Goal: Task Accomplishment & Management: Manage account settings

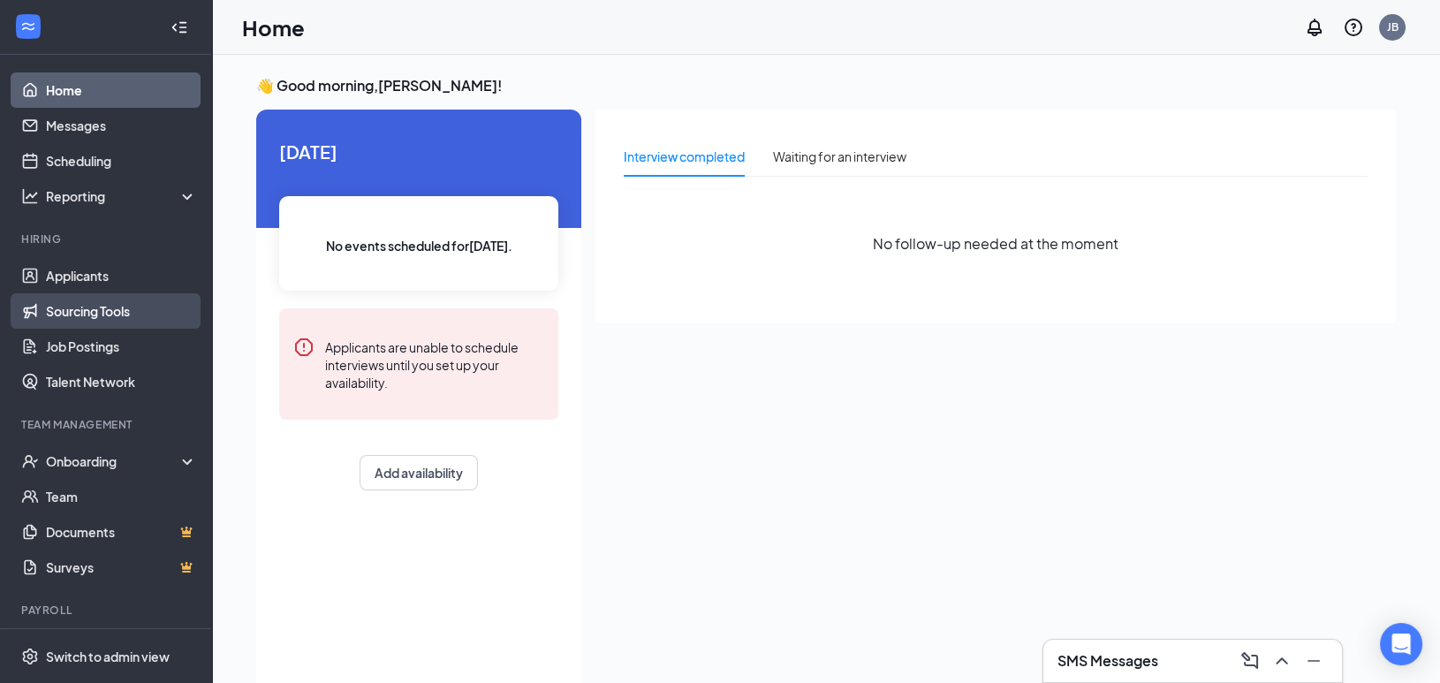
click at [101, 303] on link "Sourcing Tools" at bounding box center [121, 310] width 151 height 35
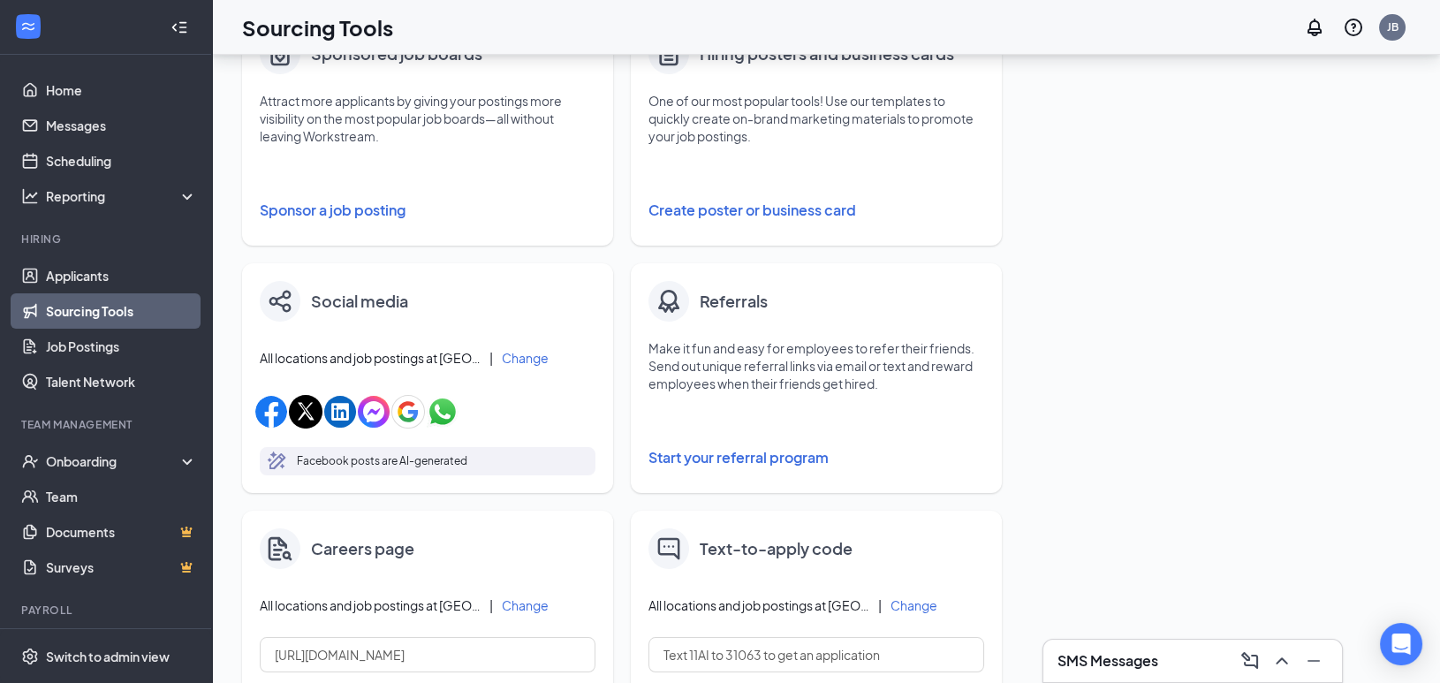
scroll to position [696, 0]
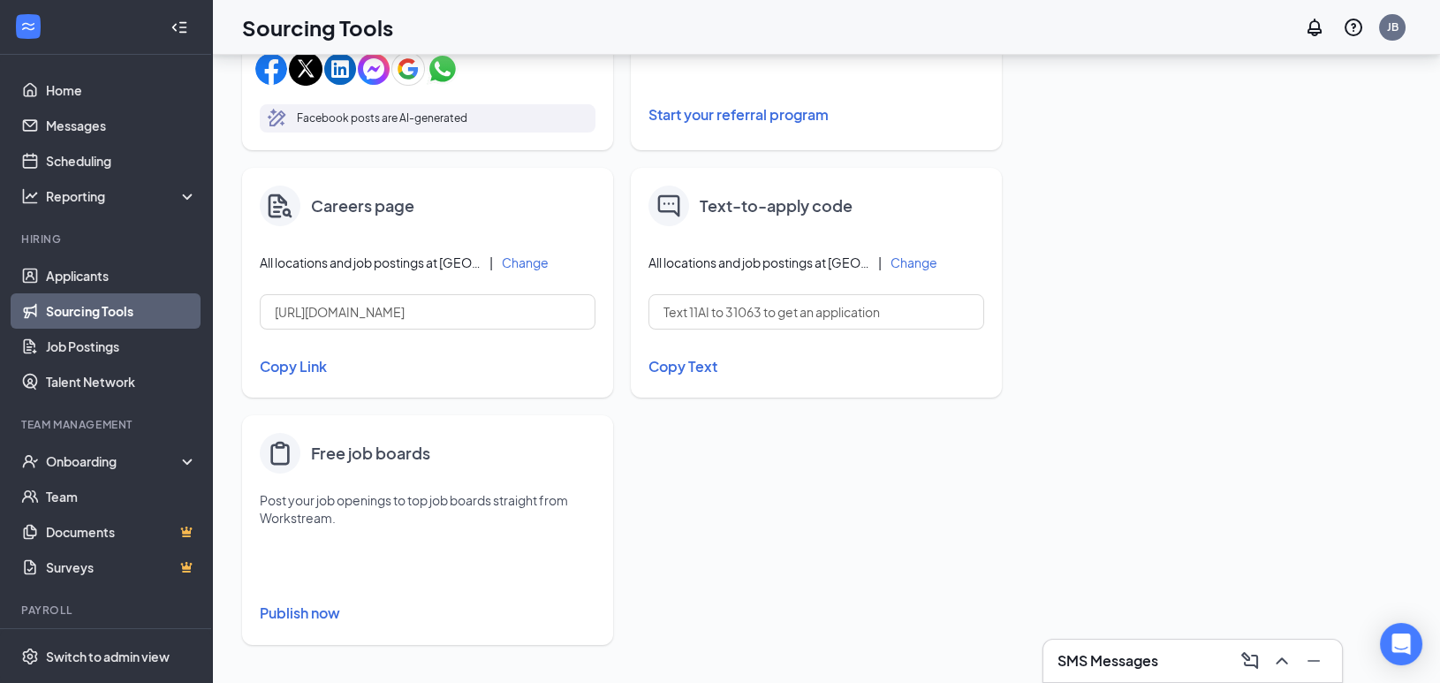
click at [314, 614] on button "Publish now" at bounding box center [428, 613] width 336 height 28
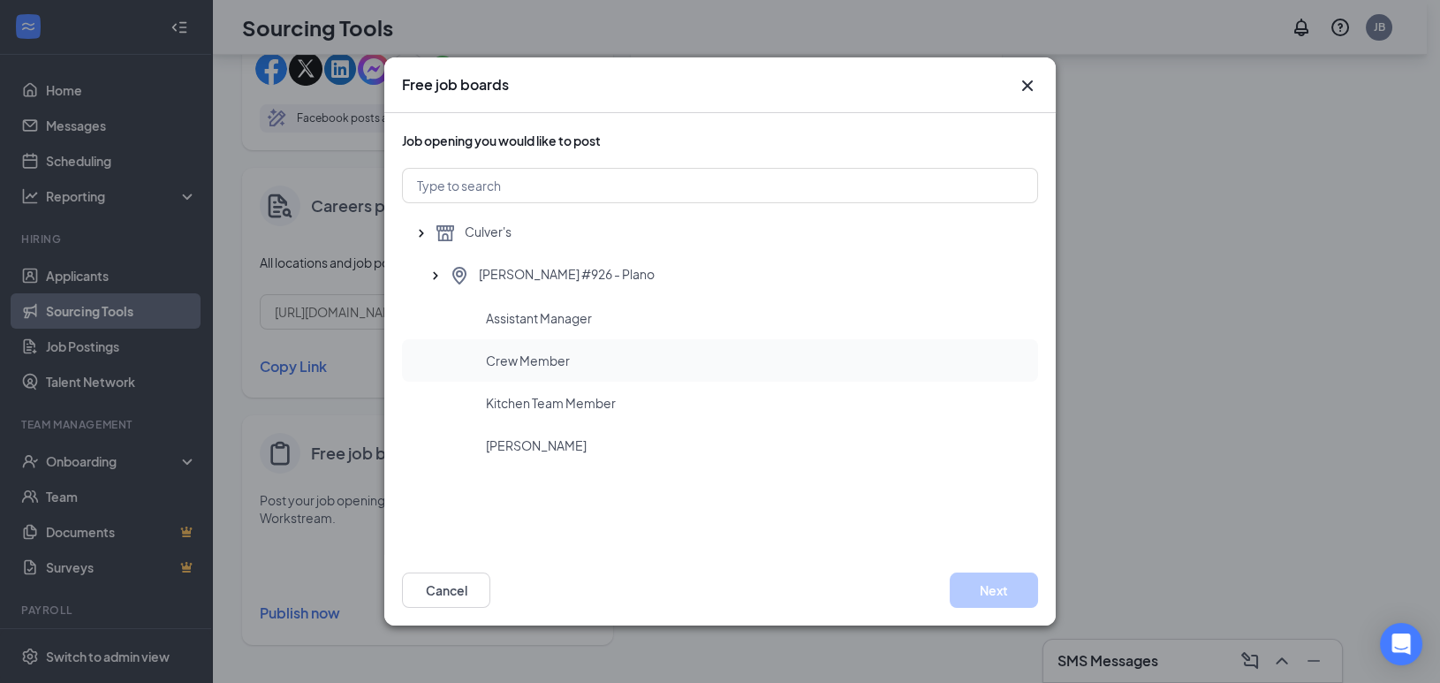
click at [556, 356] on span "Crew Member" at bounding box center [528, 361] width 84 height 18
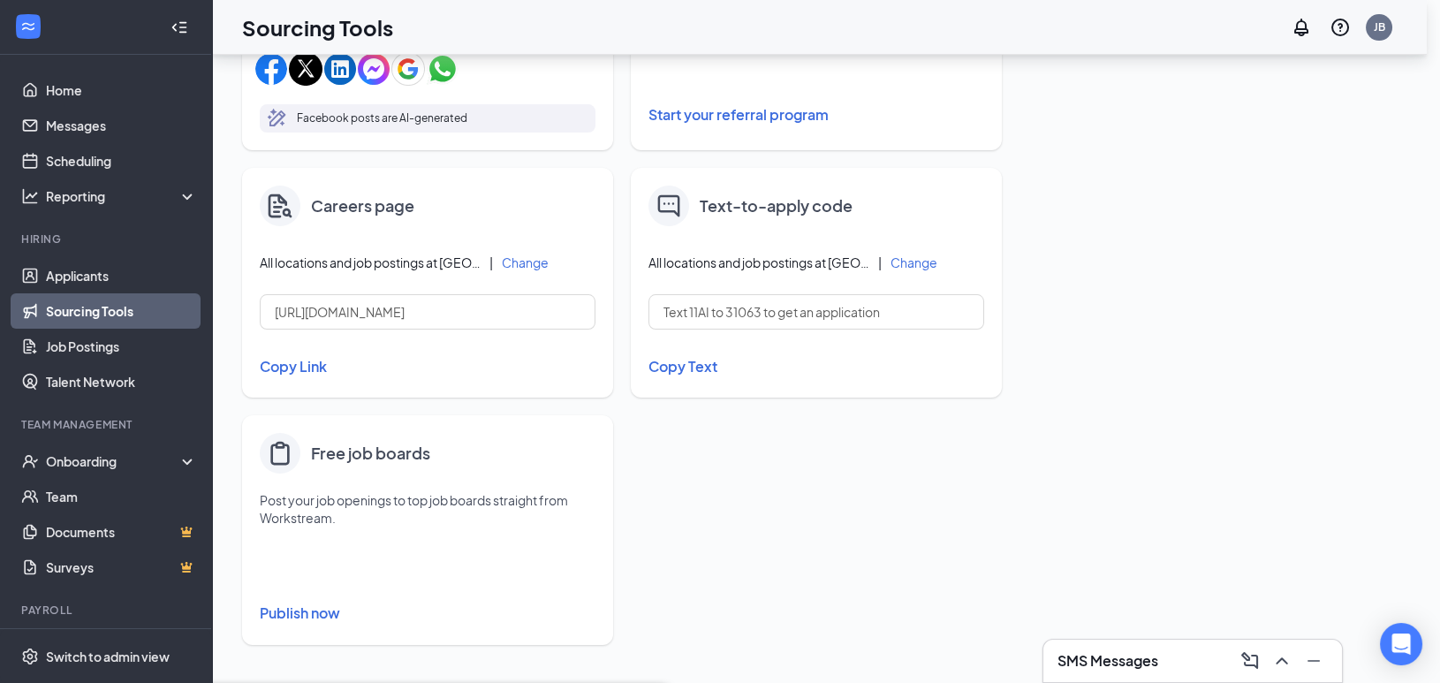
scroll to position [0, 0]
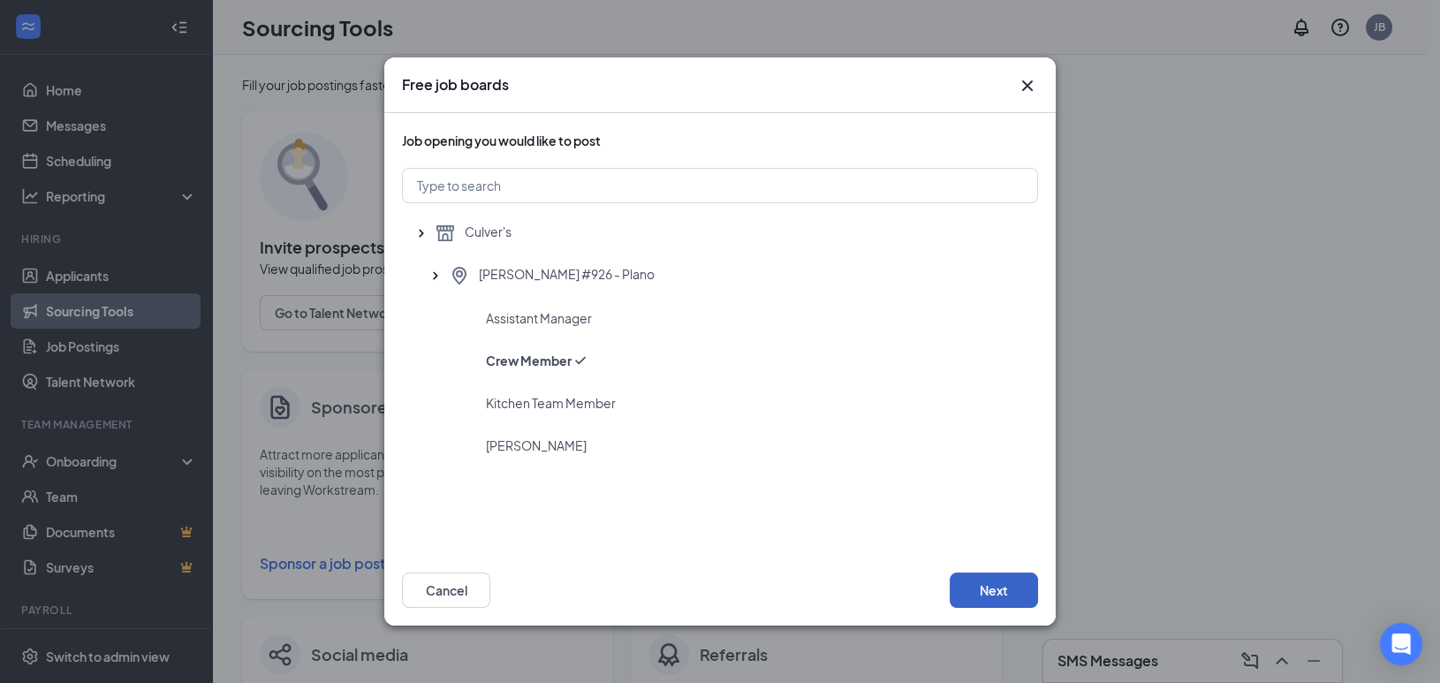
click at [1000, 592] on button "Next" at bounding box center [994, 589] width 88 height 35
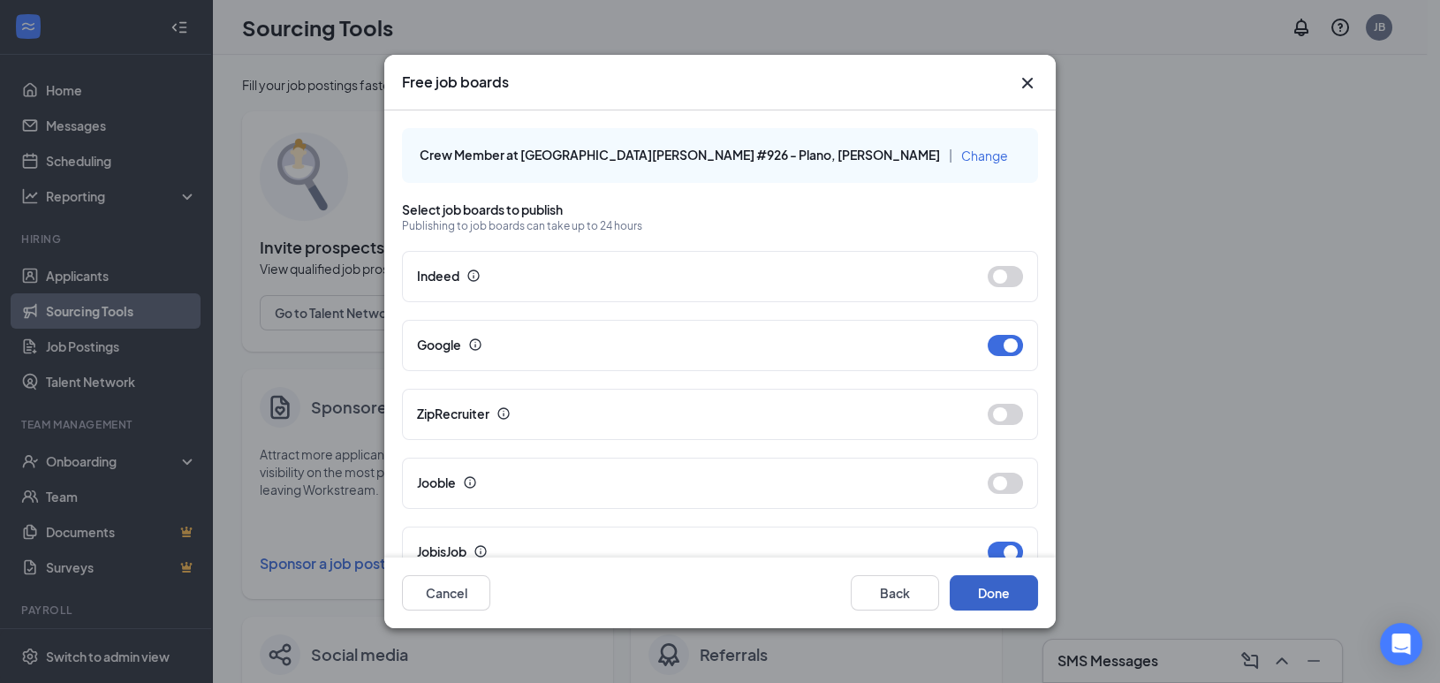
click at [975, 597] on button "Done" at bounding box center [994, 592] width 88 height 35
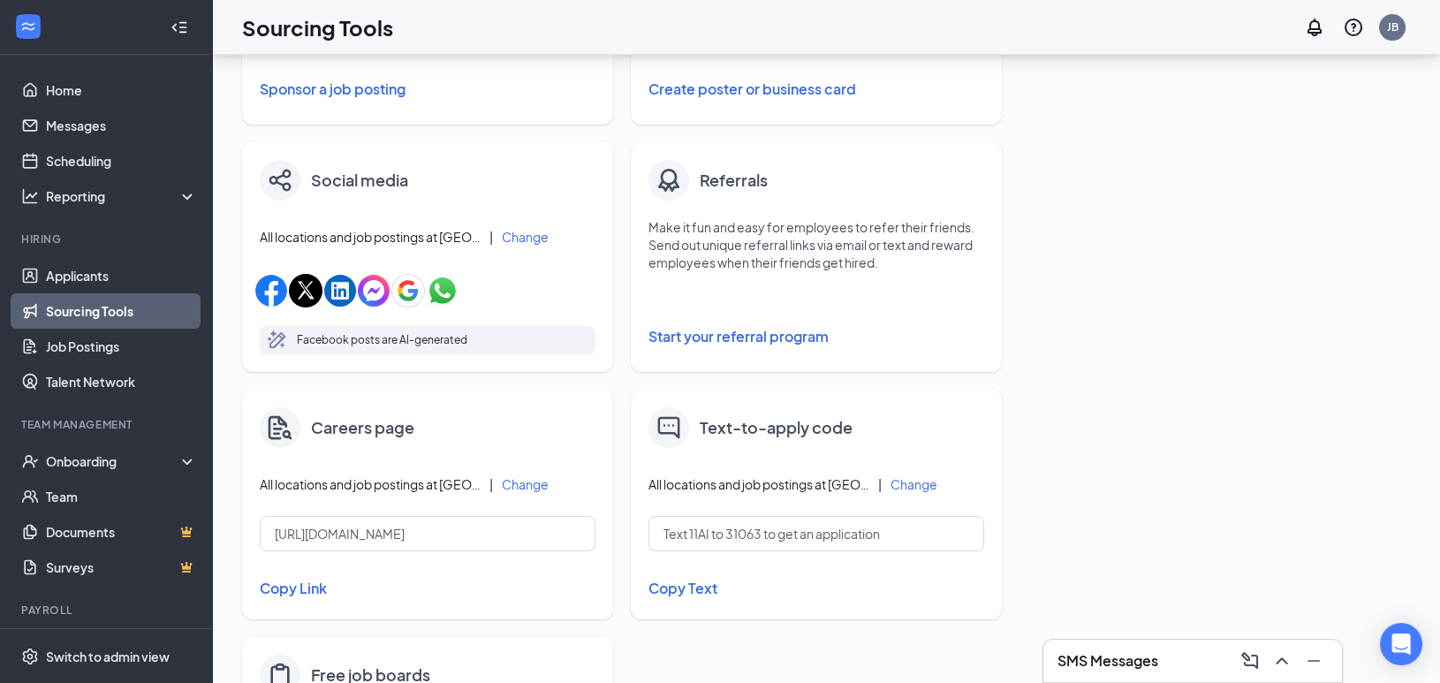
scroll to position [696, 0]
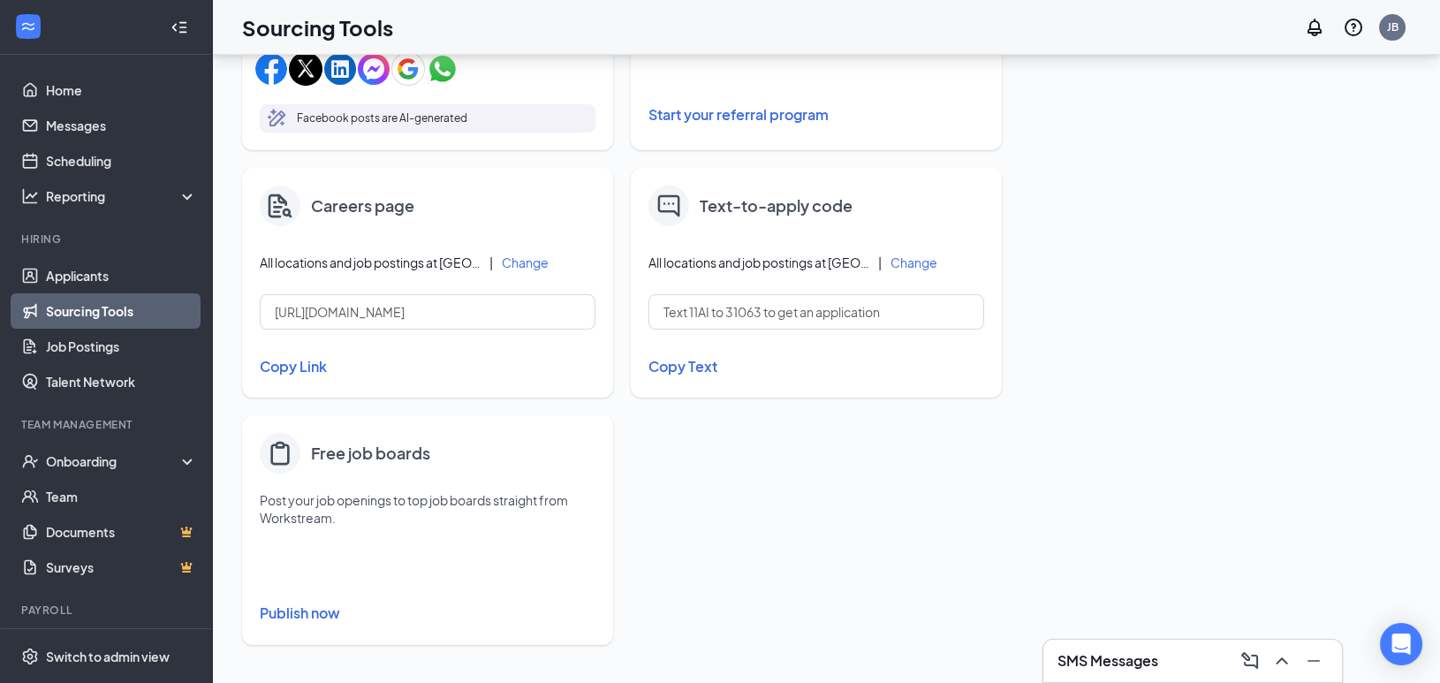
click at [306, 611] on button "Publish now" at bounding box center [428, 613] width 336 height 28
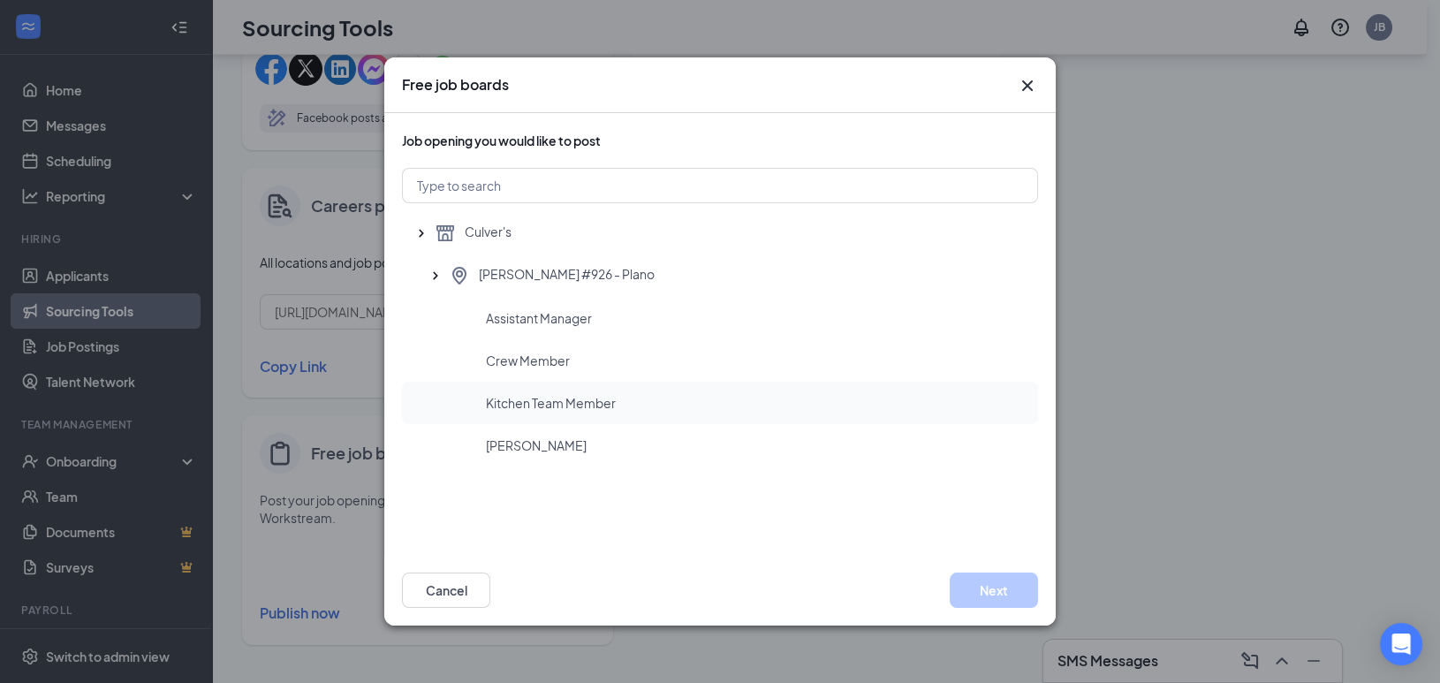
click at [475, 416] on div "Kitchen Team Member" at bounding box center [720, 403] width 636 height 42
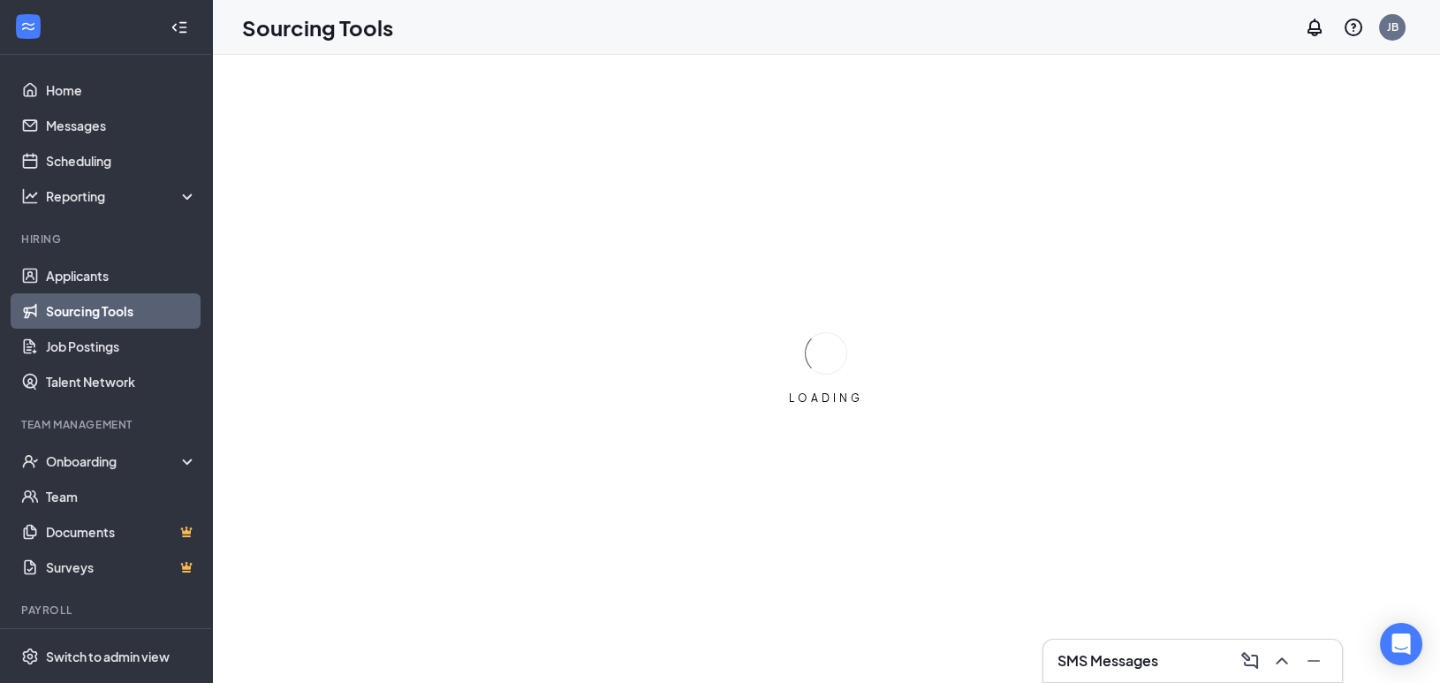
scroll to position [0, 0]
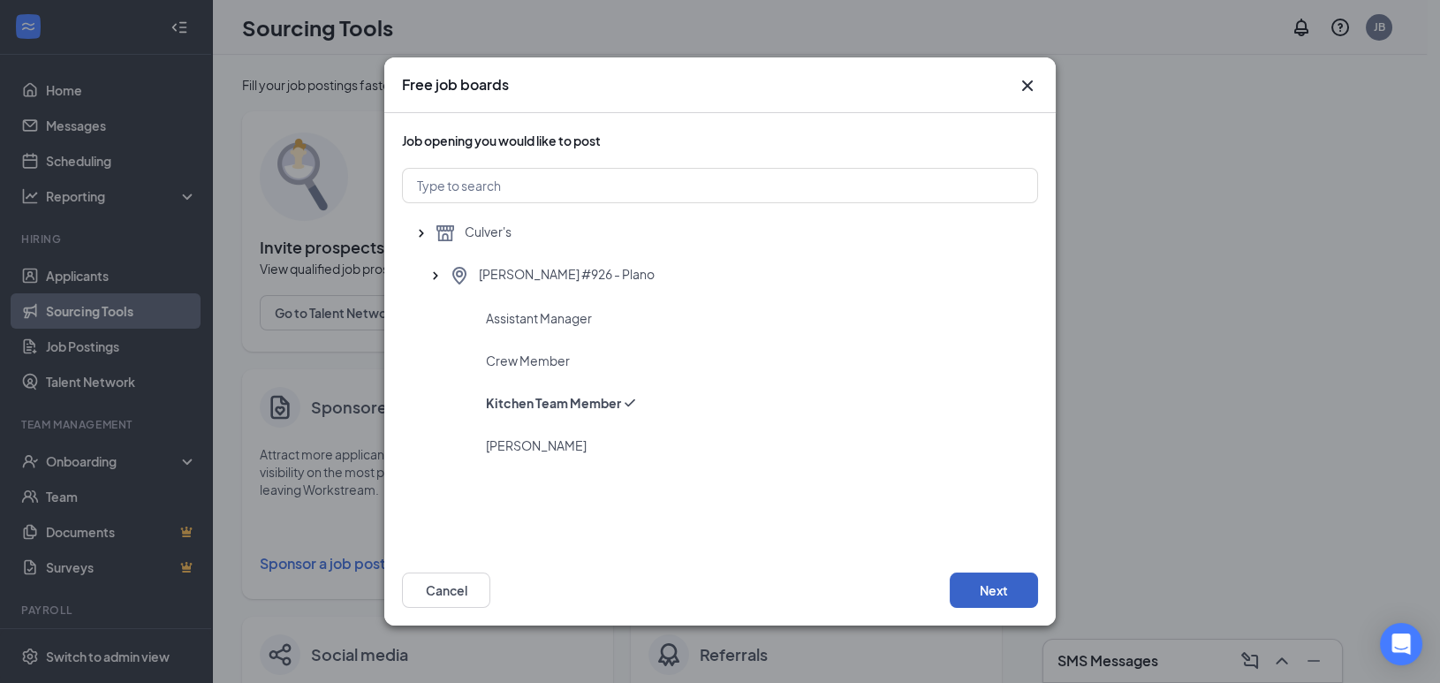
click at [968, 581] on button "Next" at bounding box center [994, 589] width 88 height 35
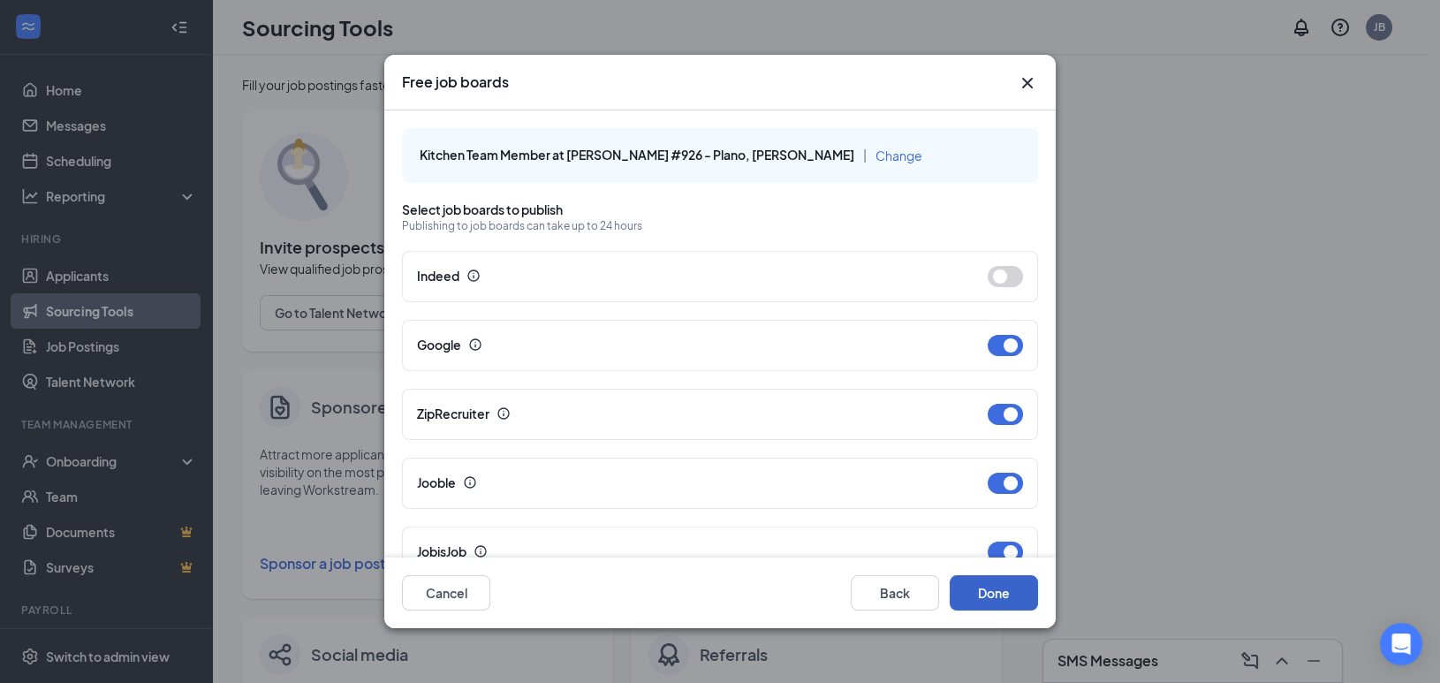
click at [997, 588] on button "Done" at bounding box center [994, 592] width 88 height 35
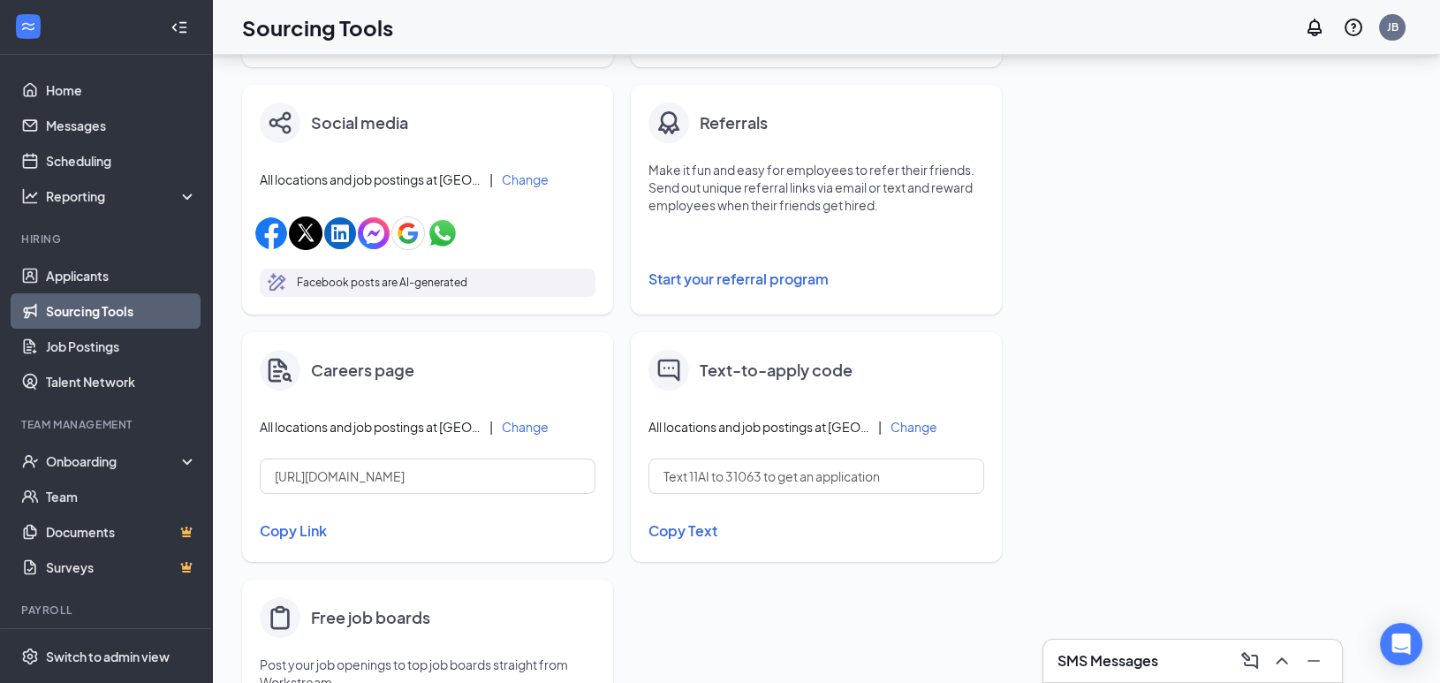
scroll to position [696, 0]
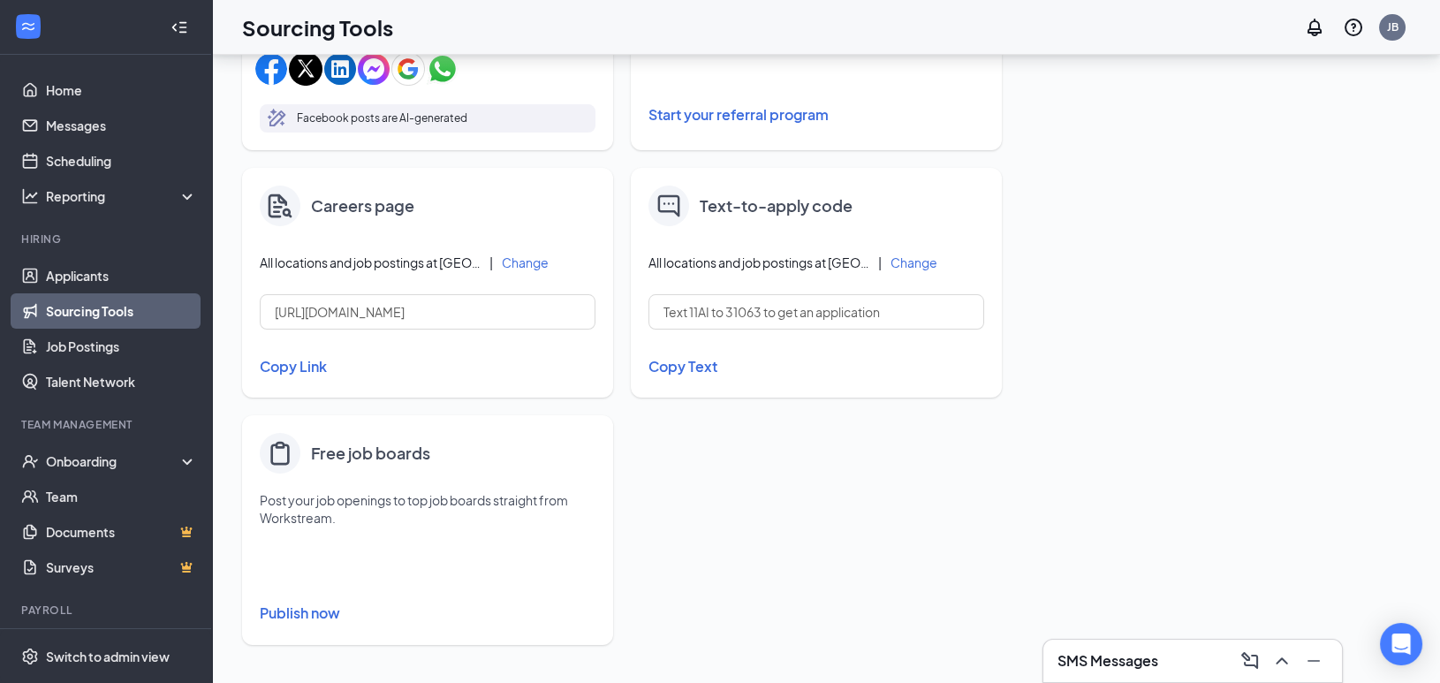
click at [311, 605] on button "Publish now" at bounding box center [428, 613] width 336 height 28
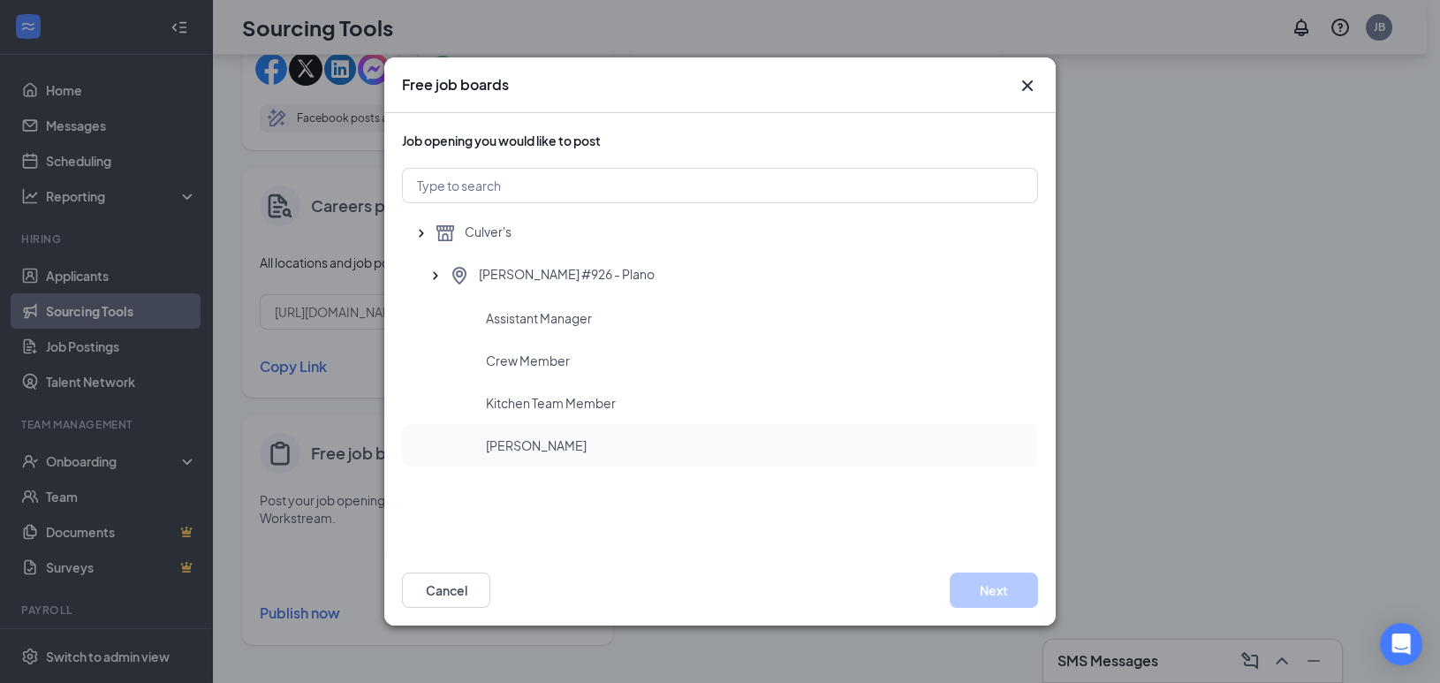
click at [505, 453] on span "[PERSON_NAME]" at bounding box center [536, 445] width 101 height 18
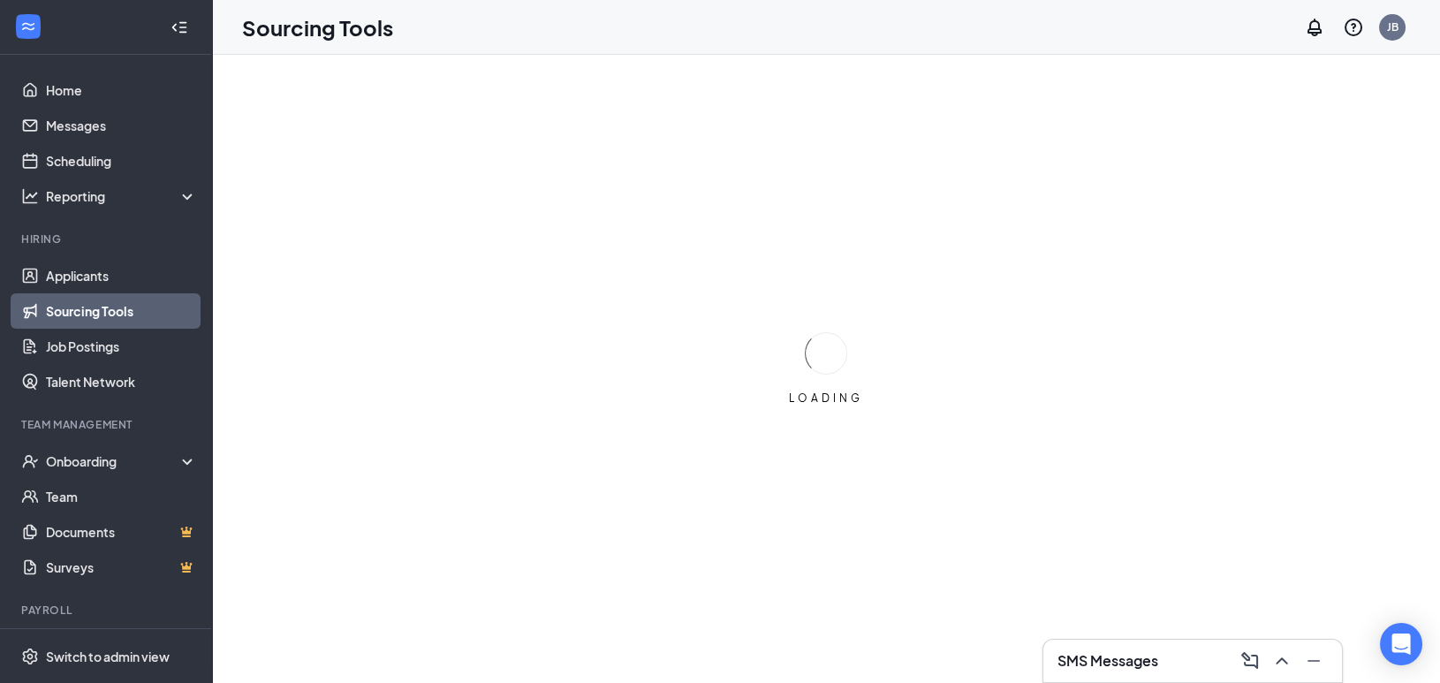
scroll to position [0, 0]
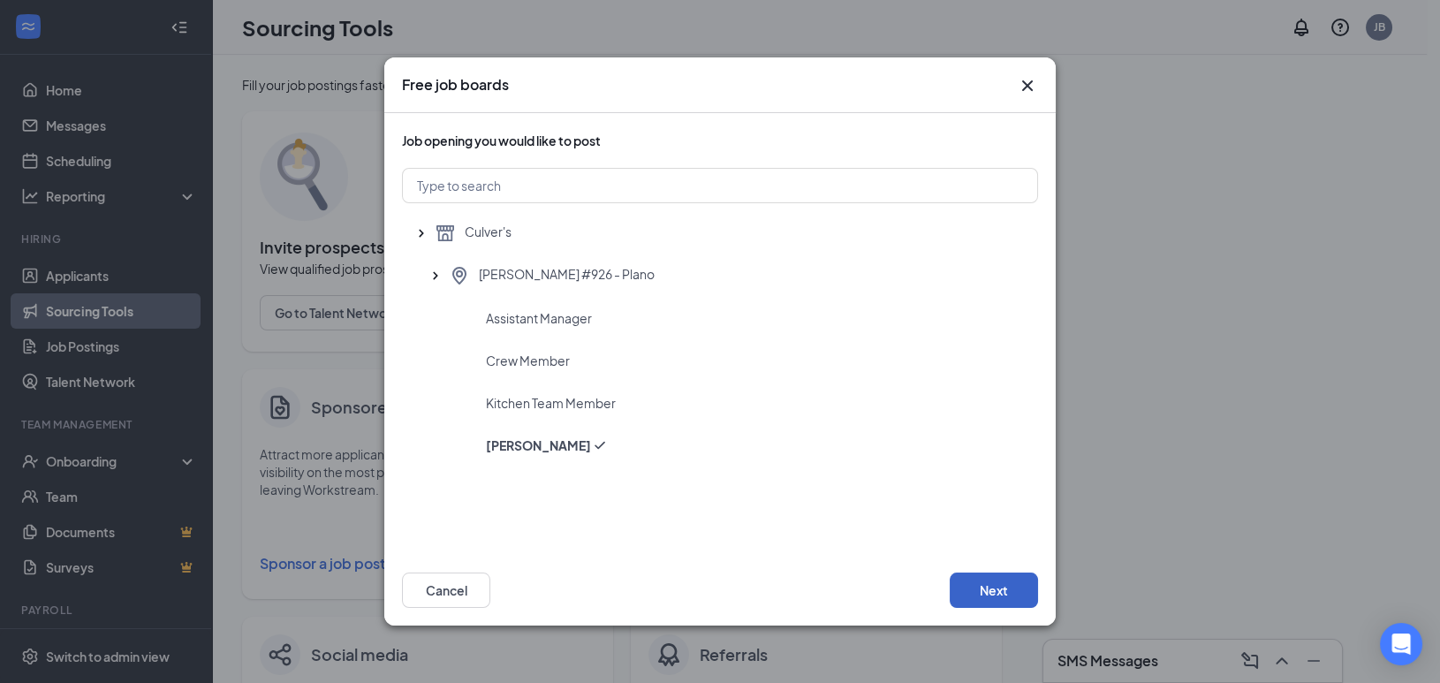
click at [1019, 587] on button "Next" at bounding box center [994, 589] width 88 height 35
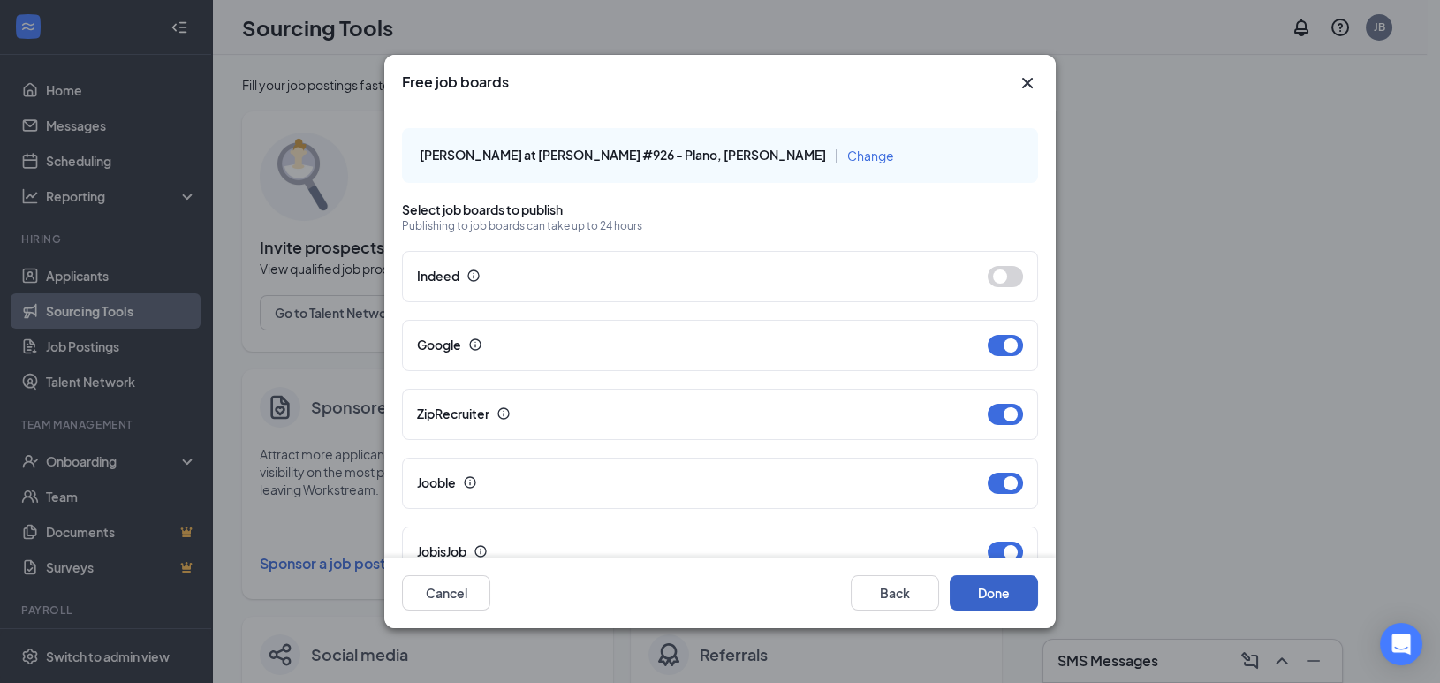
click at [997, 603] on button "Done" at bounding box center [994, 592] width 88 height 35
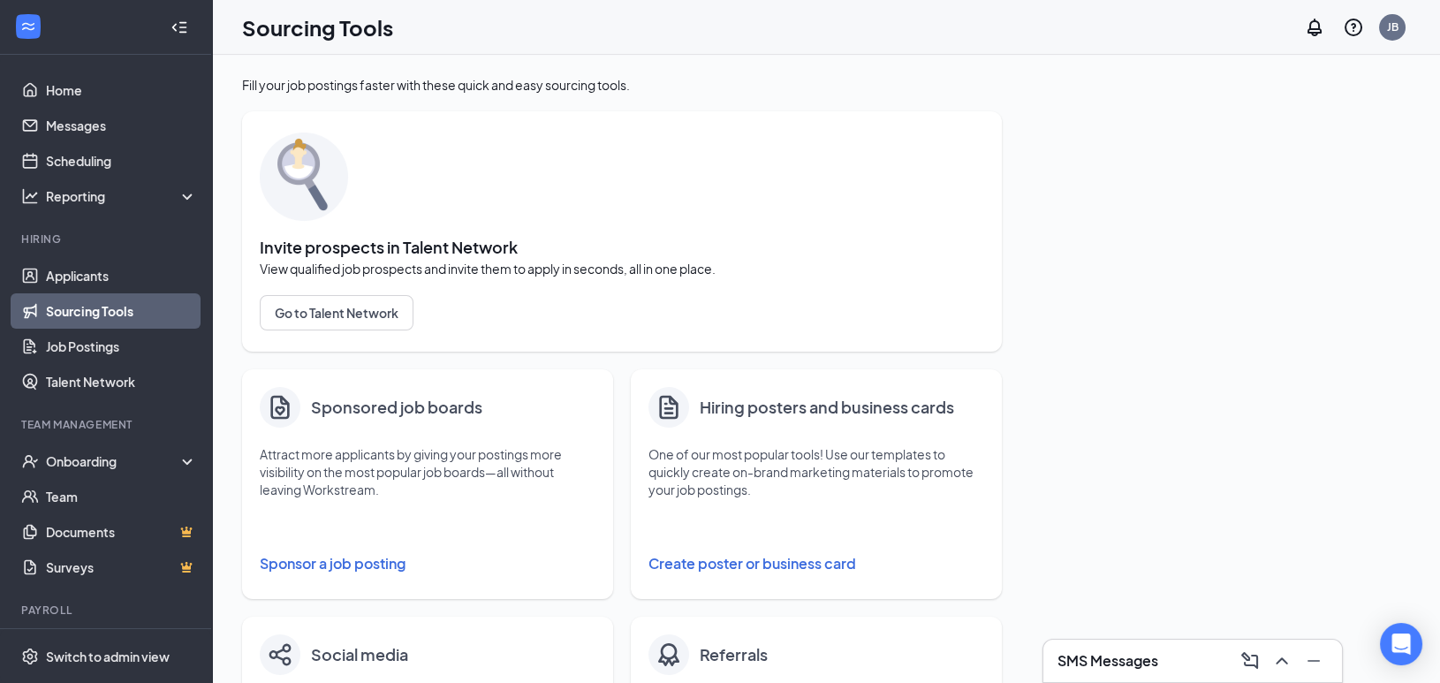
click at [1164, 671] on div "SMS Messages" at bounding box center [1192, 661] width 270 height 28
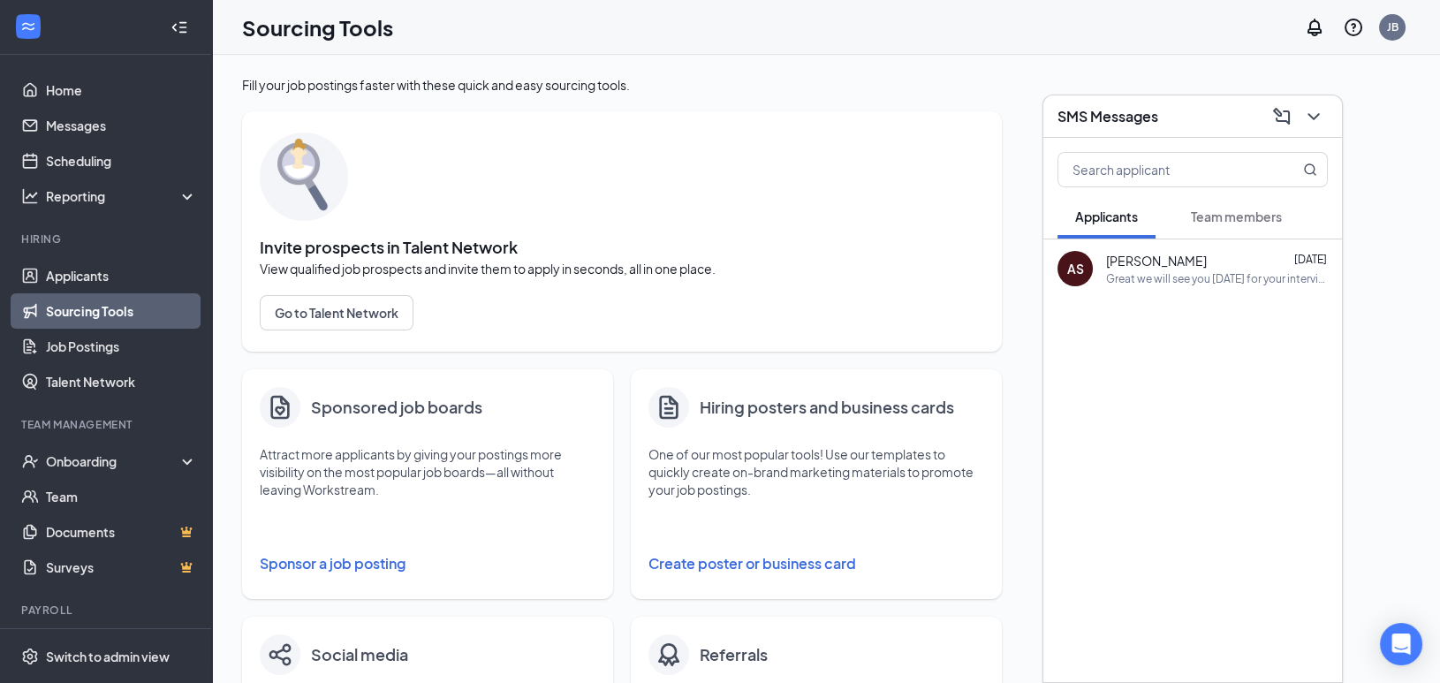
click at [1221, 272] on div "Great we will see you [DATE] for your interview. Just let a team member know yo…" at bounding box center [1217, 278] width 222 height 15
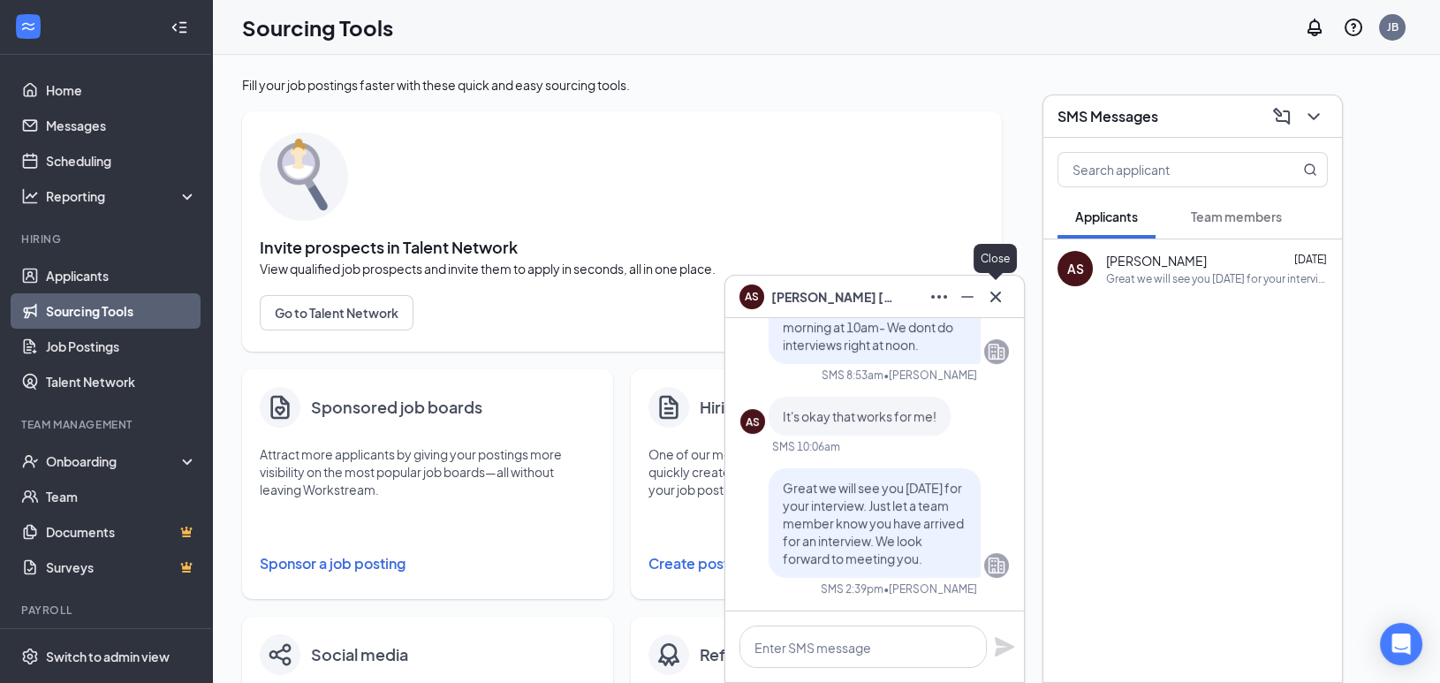
click at [1003, 303] on icon "Cross" at bounding box center [995, 296] width 21 height 21
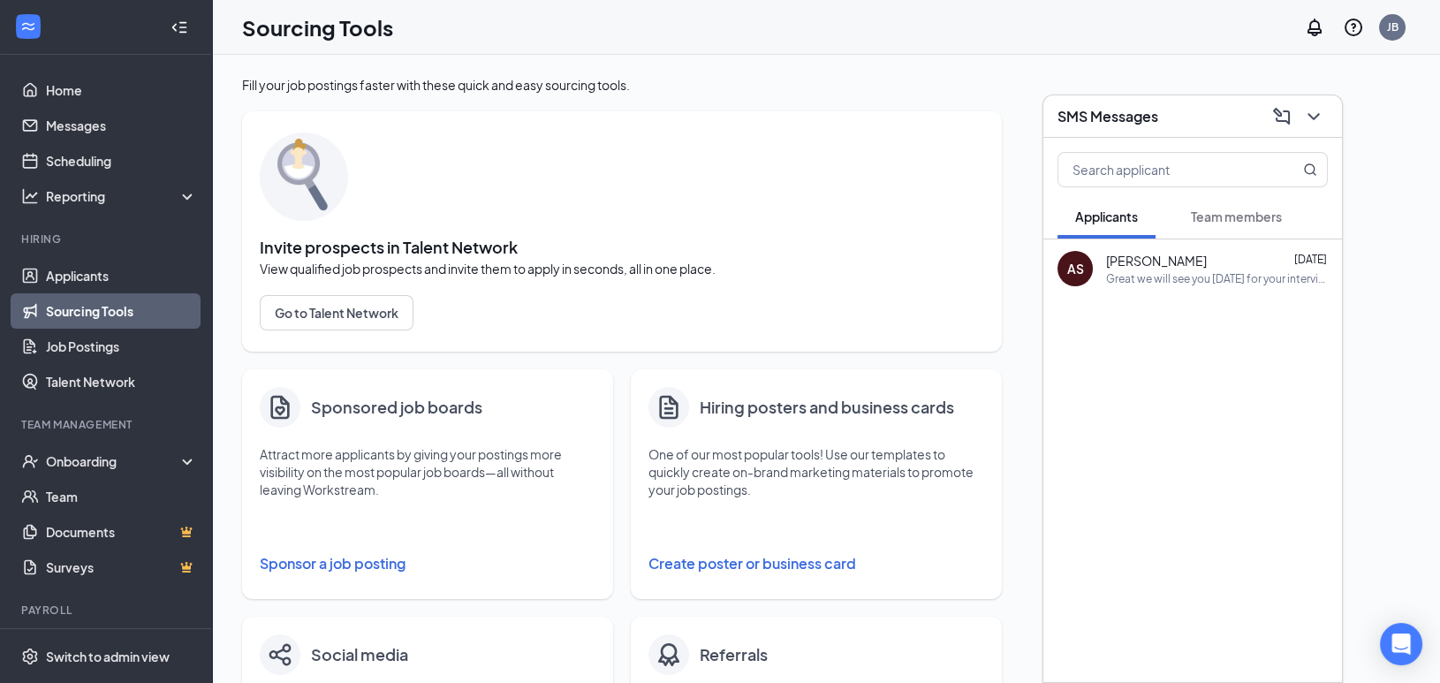
click at [1278, 225] on button "Team members" at bounding box center [1236, 216] width 126 height 44
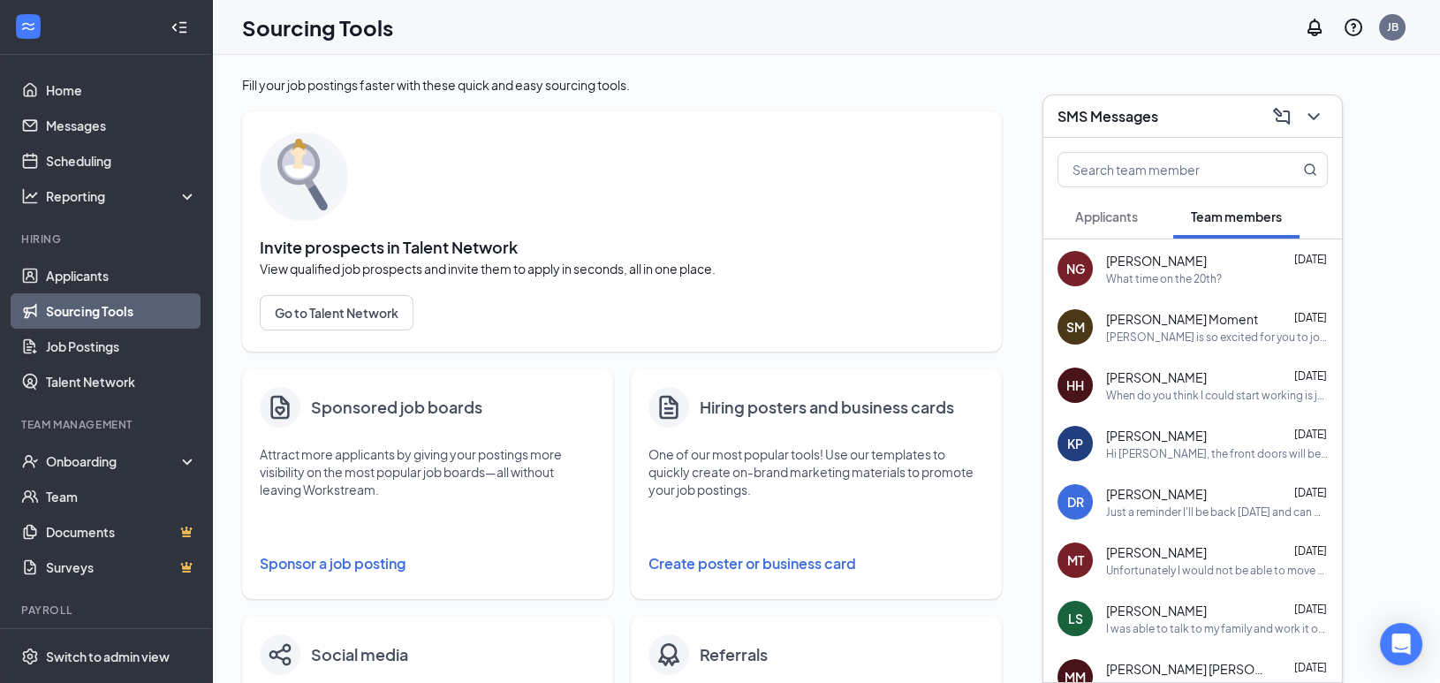
click at [1189, 267] on div "[PERSON_NAME] [DATE]" at bounding box center [1217, 261] width 222 height 18
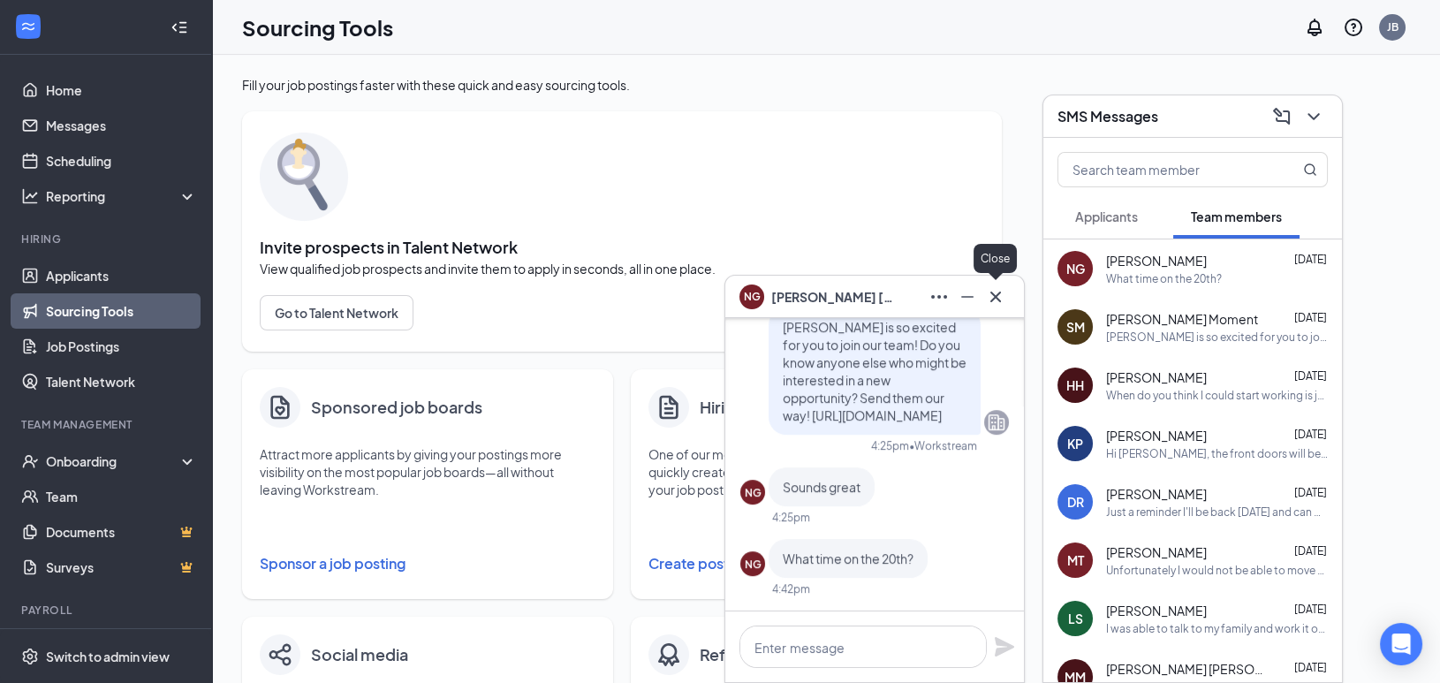
click at [1004, 299] on icon "Cross" at bounding box center [995, 296] width 21 height 21
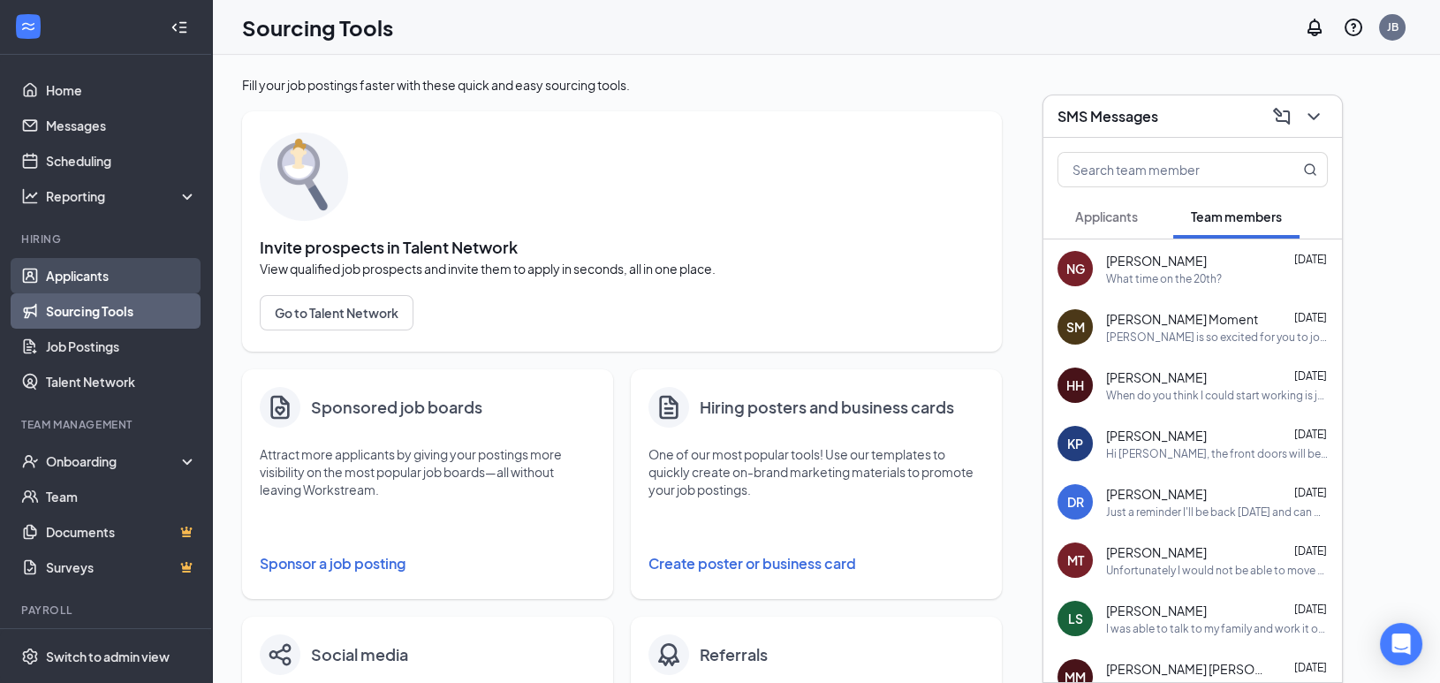
click at [46, 270] on link "Applicants" at bounding box center [121, 275] width 151 height 35
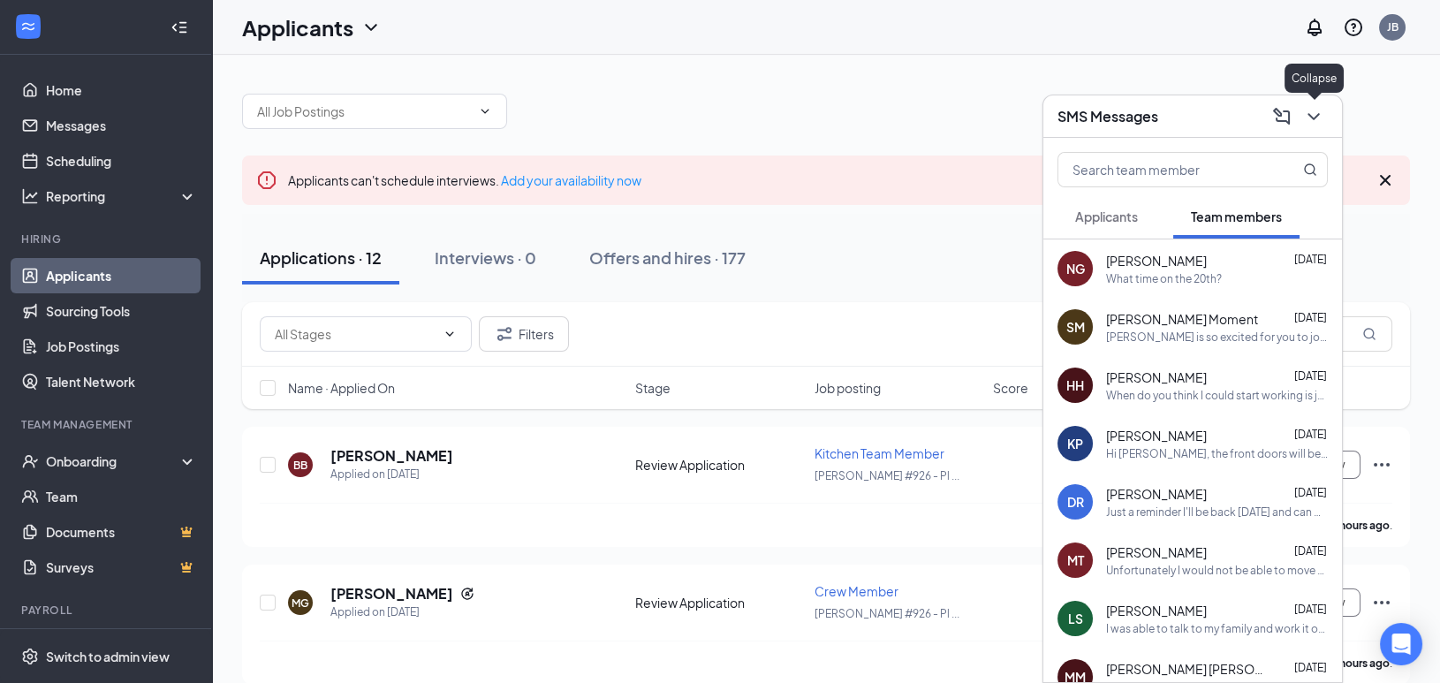
click at [1312, 112] on icon "ChevronDown" at bounding box center [1313, 116] width 21 height 21
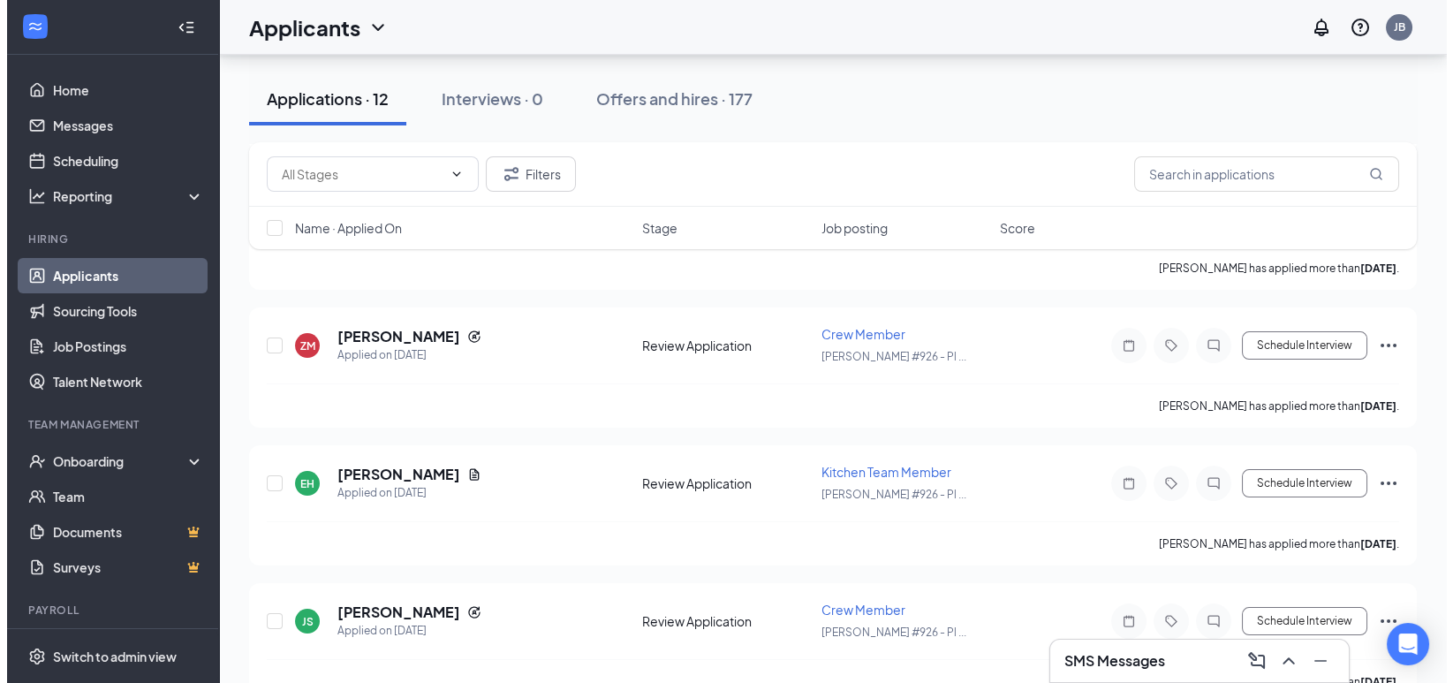
scroll to position [1385, 0]
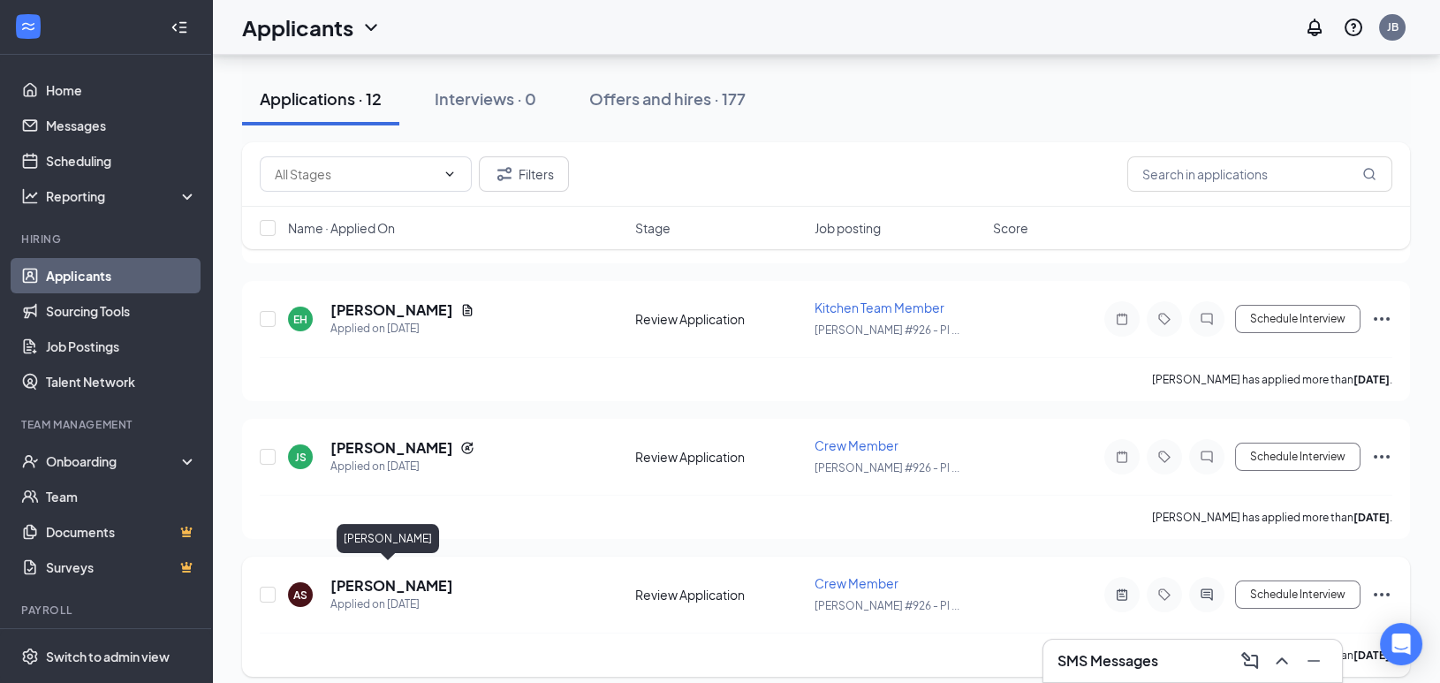
click at [390, 579] on h5 "[PERSON_NAME]" at bounding box center [391, 585] width 123 height 19
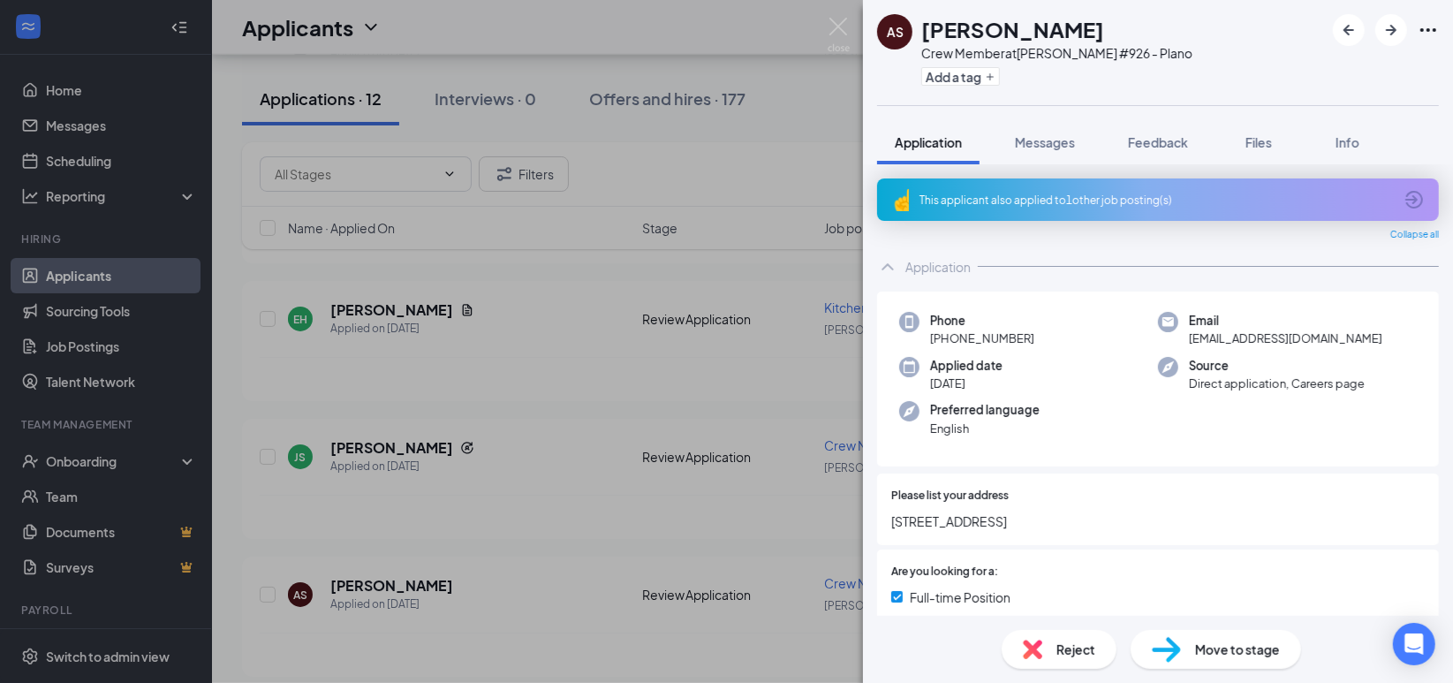
click at [1066, 648] on span "Reject" at bounding box center [1076, 649] width 39 height 19
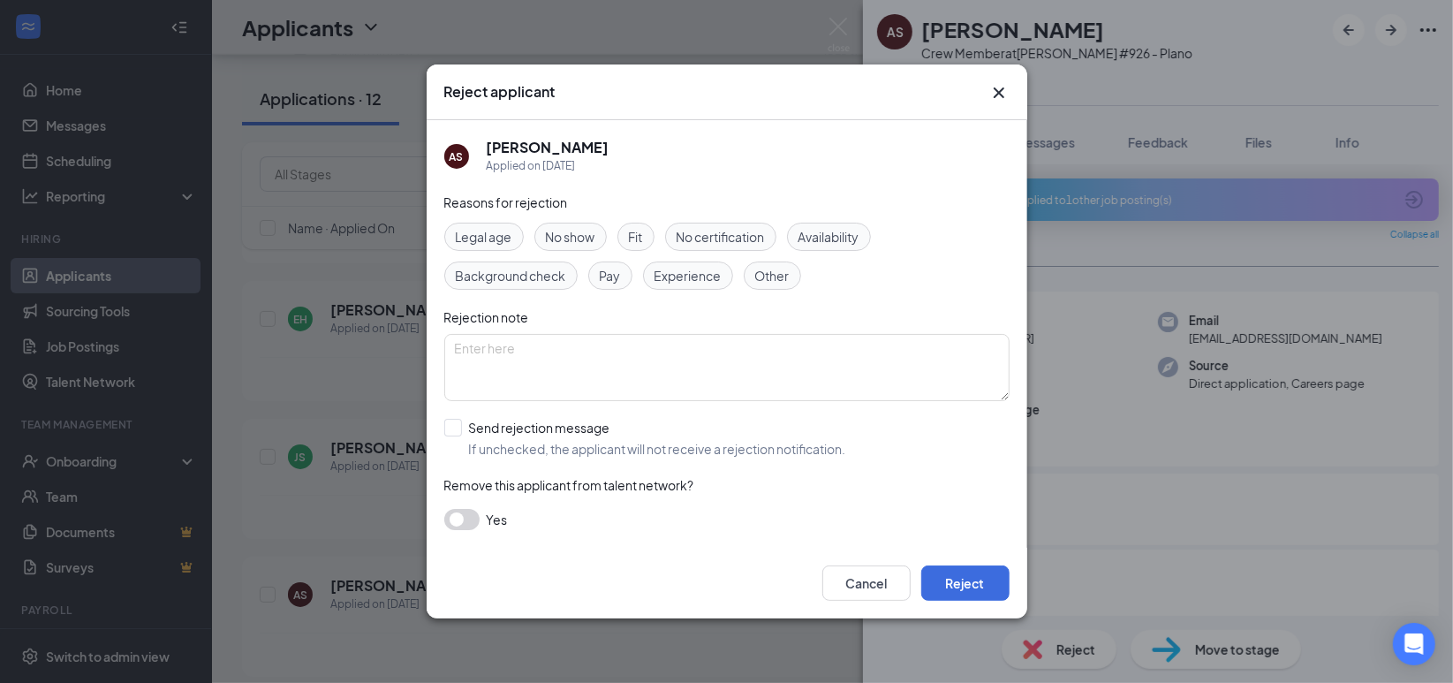
click at [468, 519] on button "button" at bounding box center [461, 519] width 35 height 21
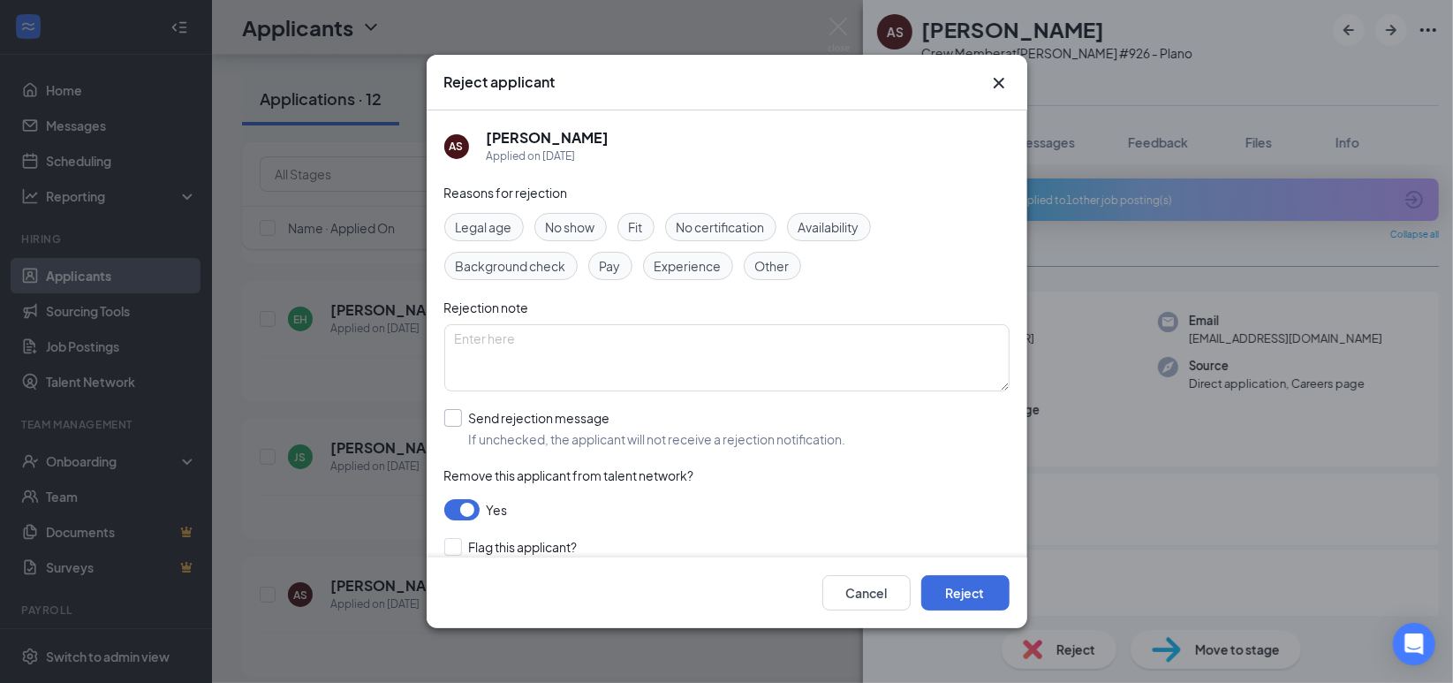
click at [457, 413] on input "Send rejection message If unchecked, the applicant will not receive a rejection…" at bounding box center [645, 428] width 402 height 39
checkbox input "true"
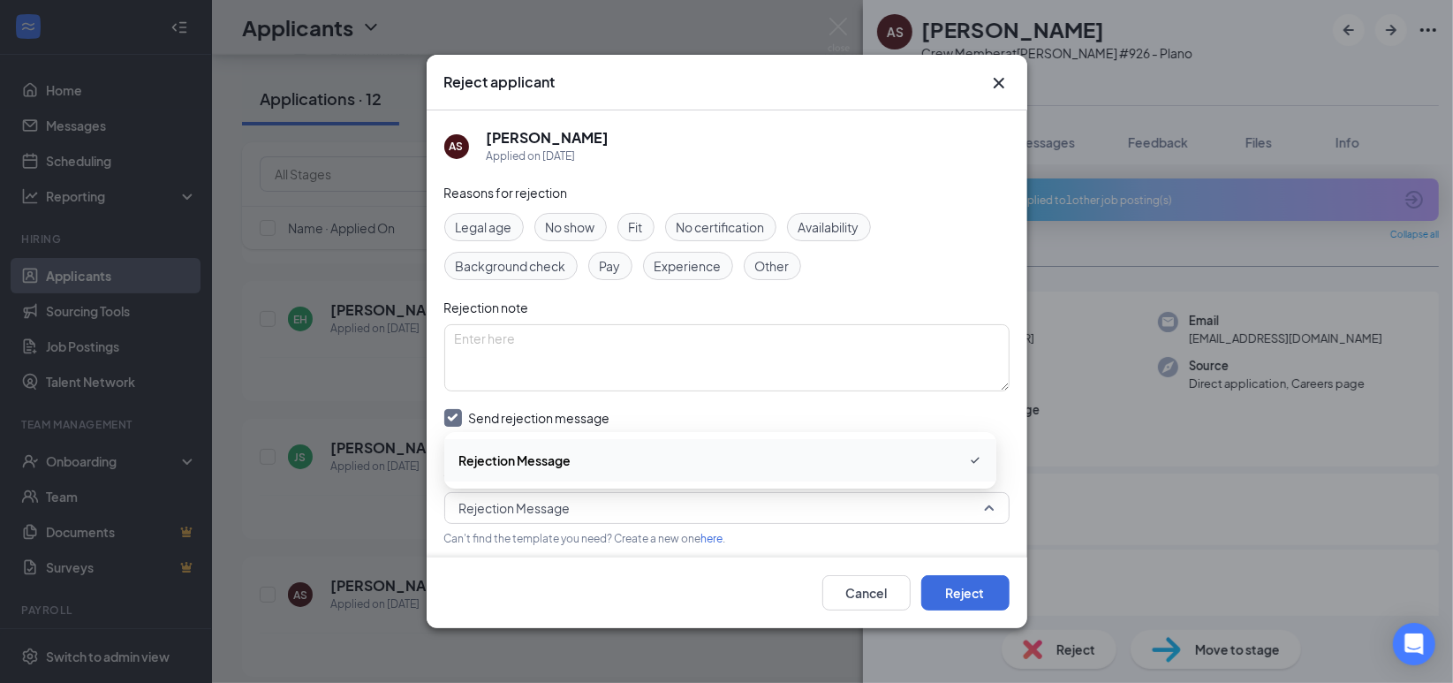
click at [951, 505] on span "Rejection Message" at bounding box center [718, 508] width 519 height 27
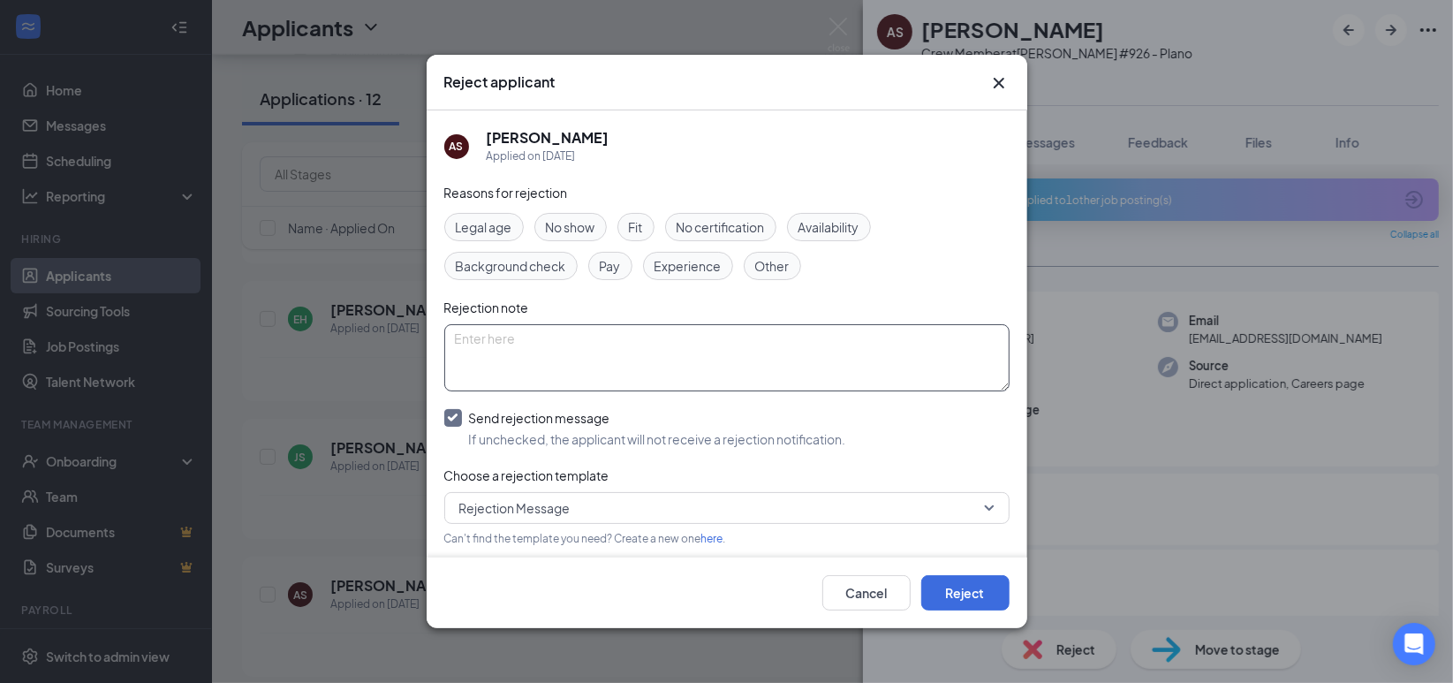
click at [668, 355] on textarea at bounding box center [726, 357] width 565 height 67
click at [590, 208] on div "Reasons for rejection Legal age No show Fit No certification Availability Backg…" at bounding box center [726, 450] width 565 height 534
click at [586, 221] on span "No show" at bounding box center [570, 226] width 49 height 19
click at [584, 358] on textarea at bounding box center [726, 357] width 565 height 67
click at [967, 585] on button "Reject" at bounding box center [965, 592] width 88 height 35
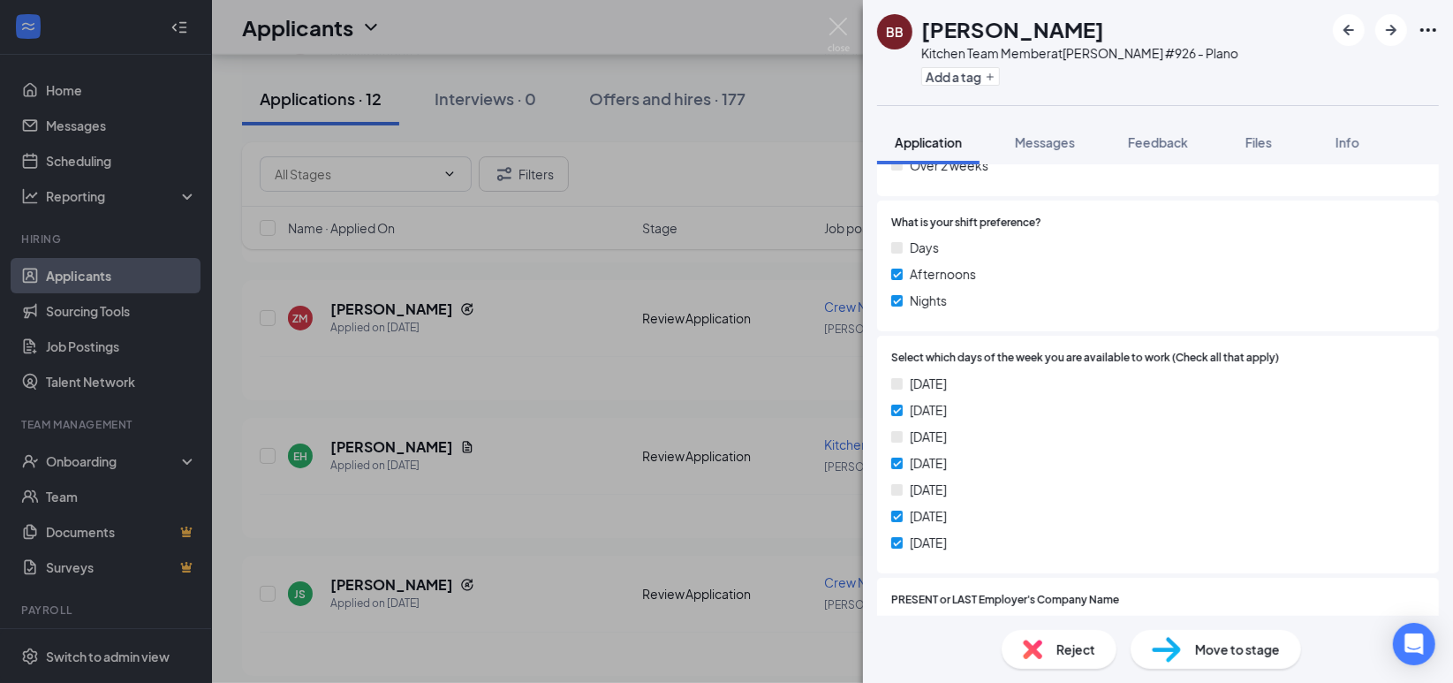
scroll to position [565, 0]
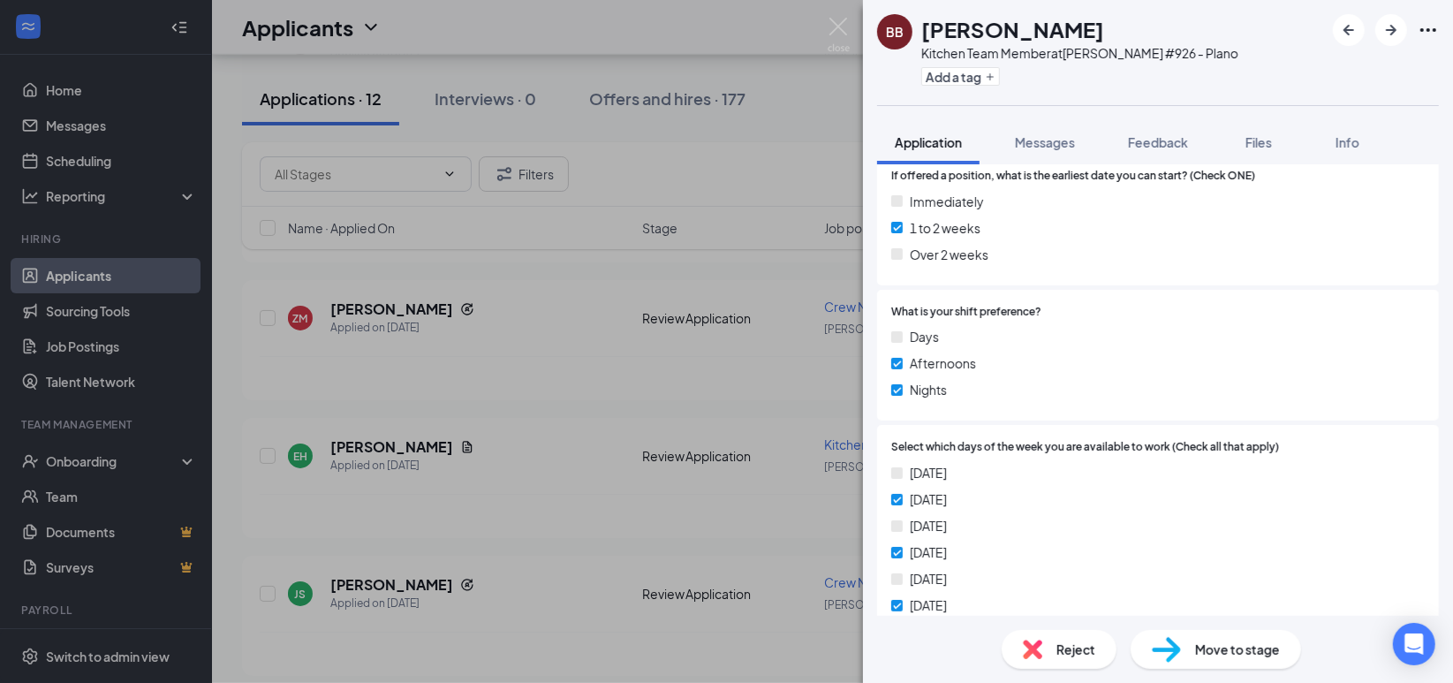
click at [837, 27] on img at bounding box center [839, 35] width 22 height 34
